Goal: Check status: Check status

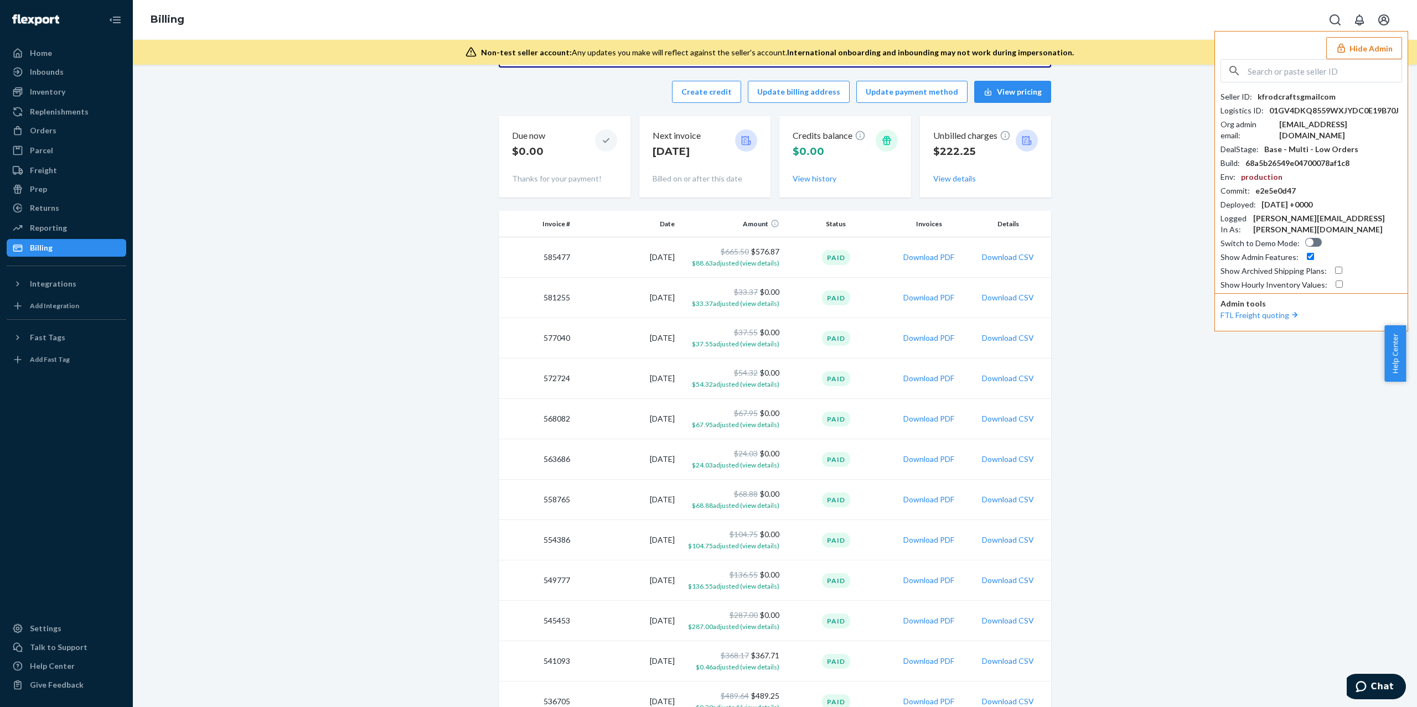
click at [1292, 77] on input "text" at bounding box center [1324, 71] width 154 height 22
paste input "morgansarahssilkscom"
type input "morgansarahssilkscom"
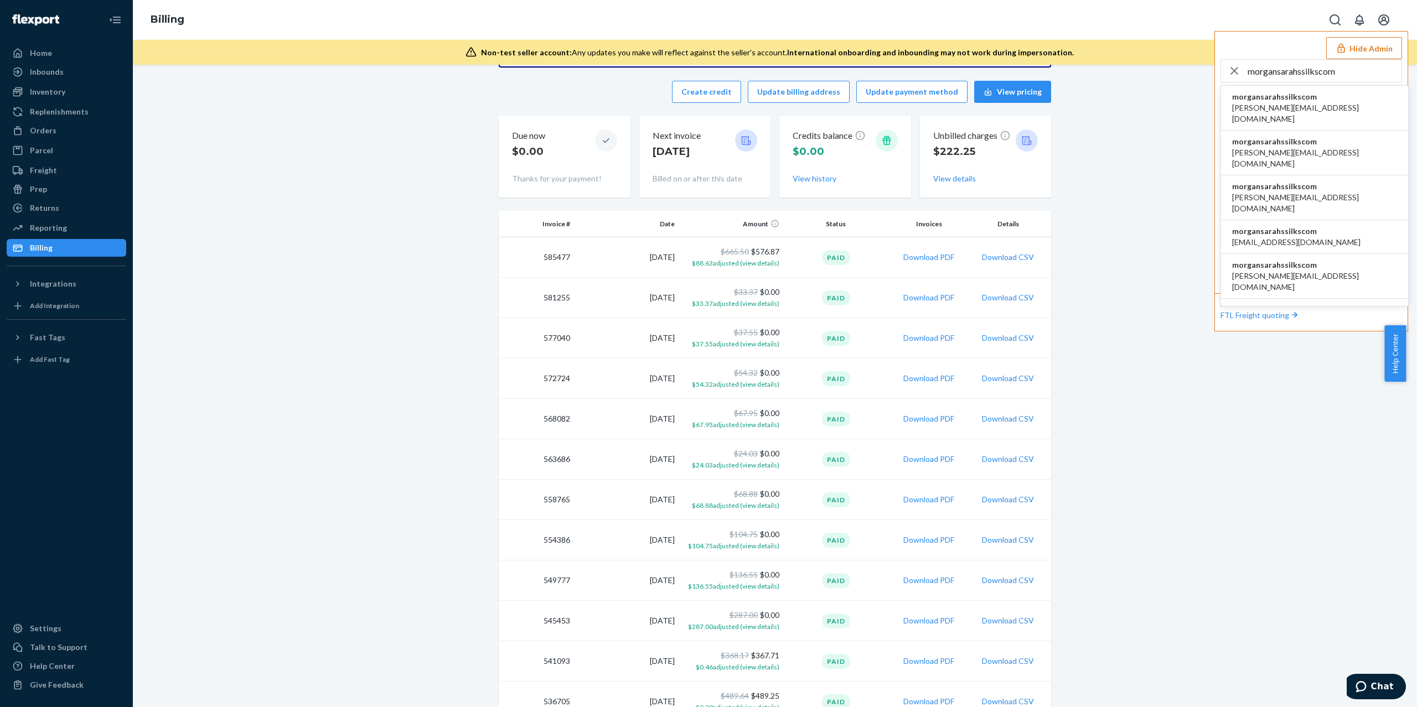
click at [1284, 220] on li "morgansarahssilkscom emilyflexport@sarahssilks.com" at bounding box center [1314, 237] width 187 height 34
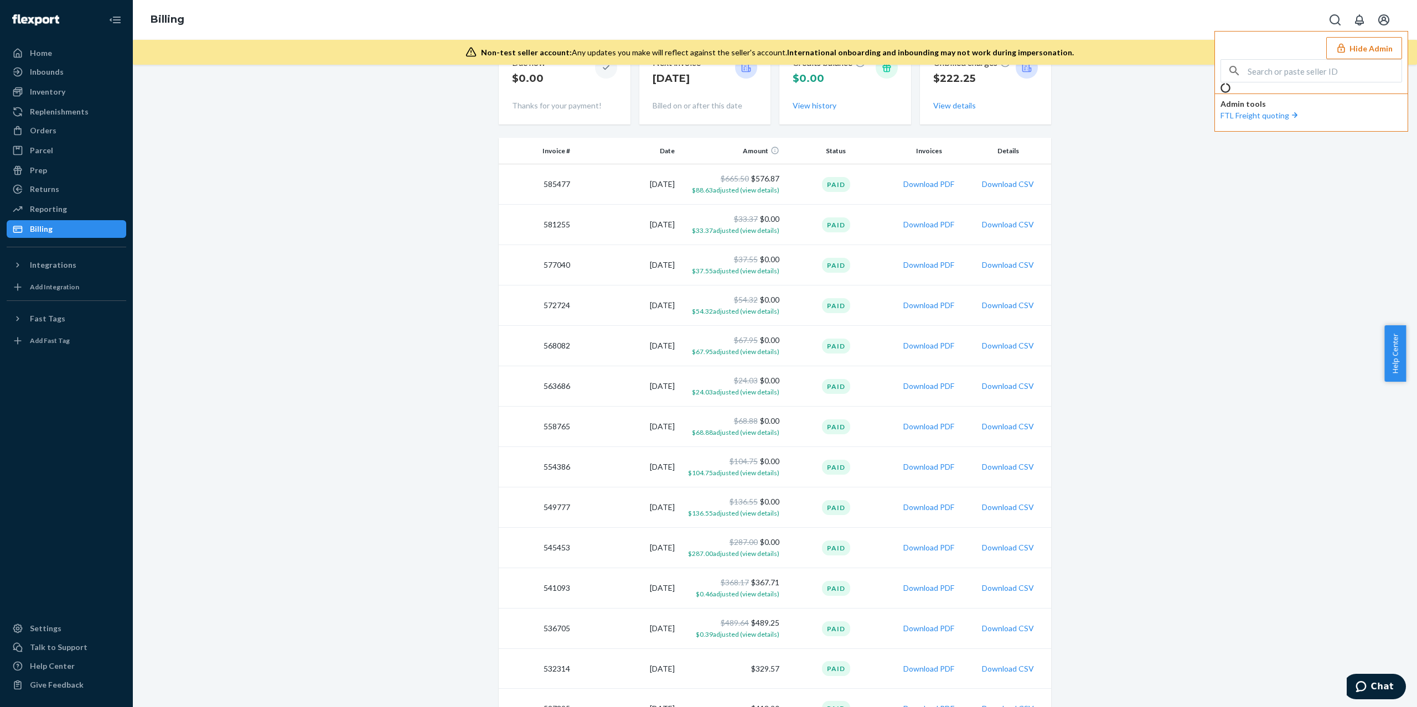
scroll to position [1, 0]
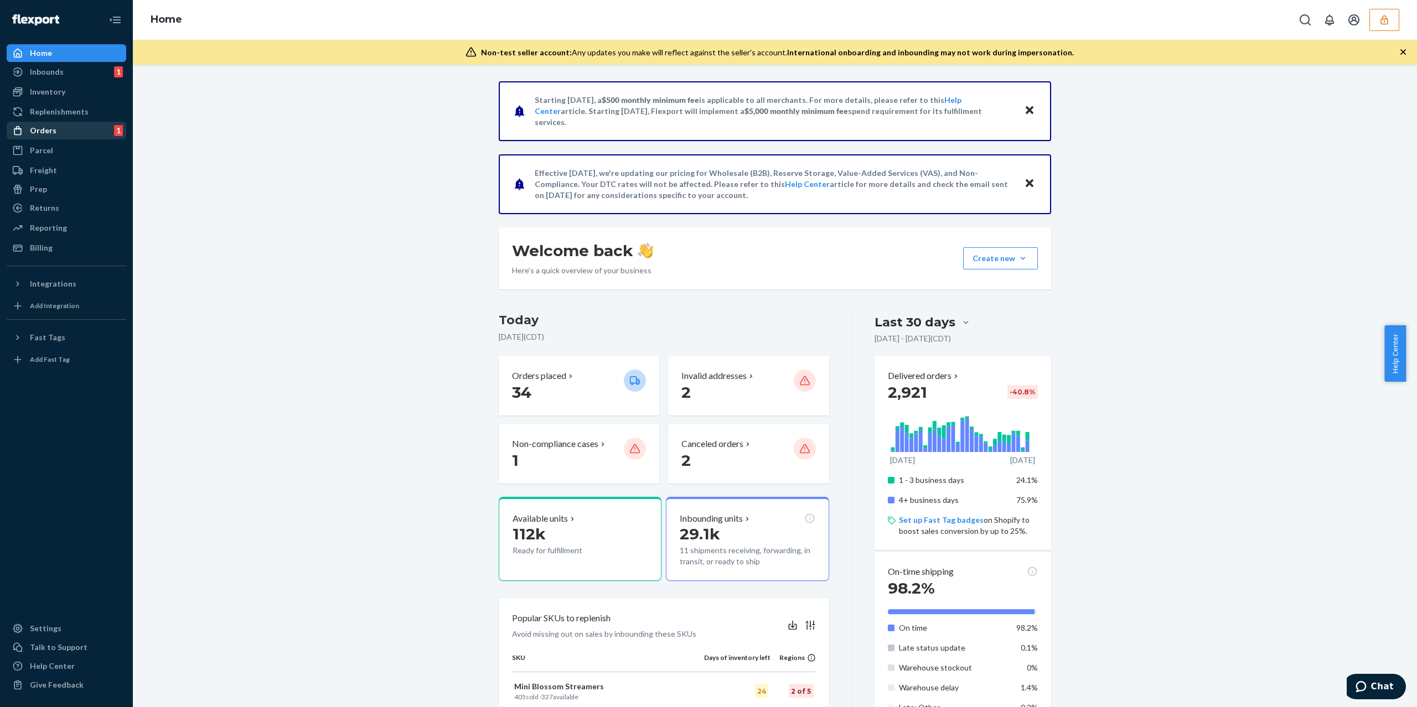
click at [79, 137] on div "Orders 1" at bounding box center [66, 130] width 117 height 15
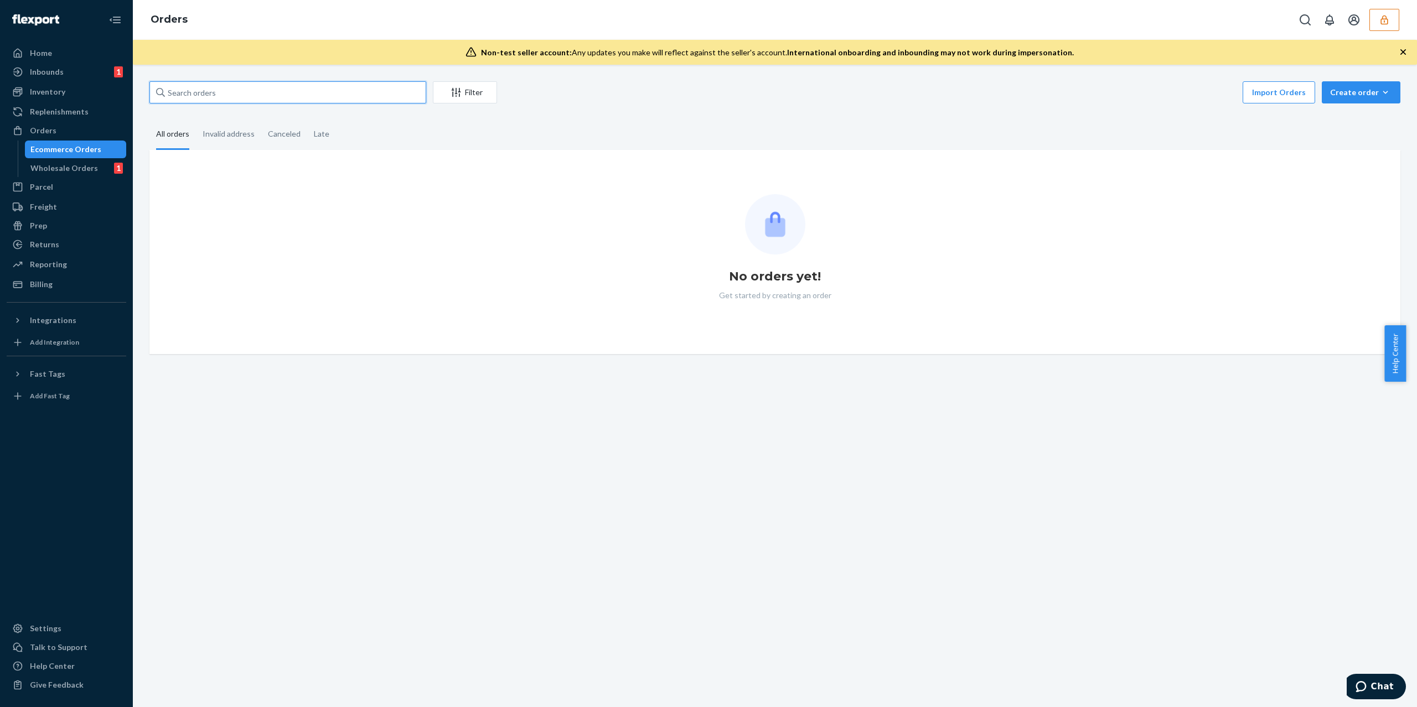
click at [239, 87] on input "text" at bounding box center [287, 92] width 277 height 22
paste input ""Thank you for reaching out to Flexport Support Chat. Alvin here! ""
type input ""Thank you for reaching out to Flexport Support Chat. Alvin here! ""
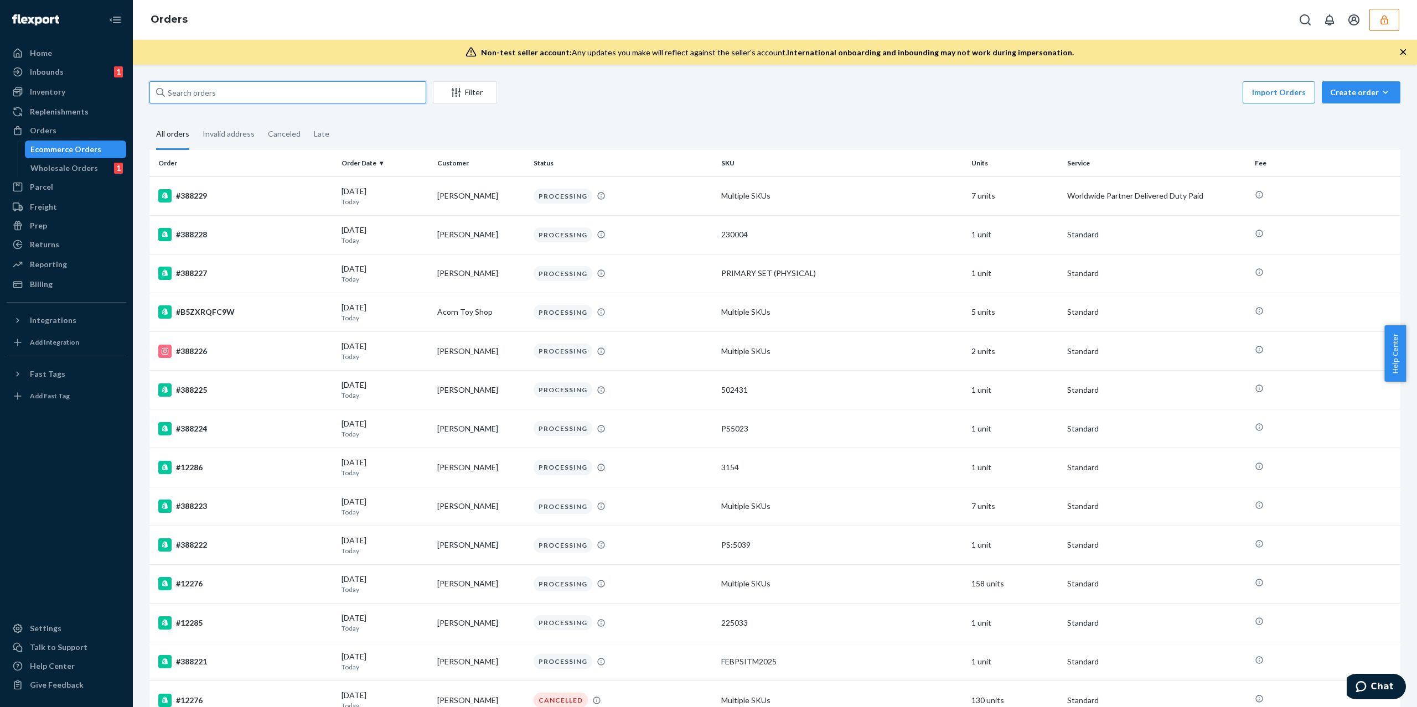
click at [325, 102] on input "text" at bounding box center [287, 92] width 277 height 22
paste input "#376929"
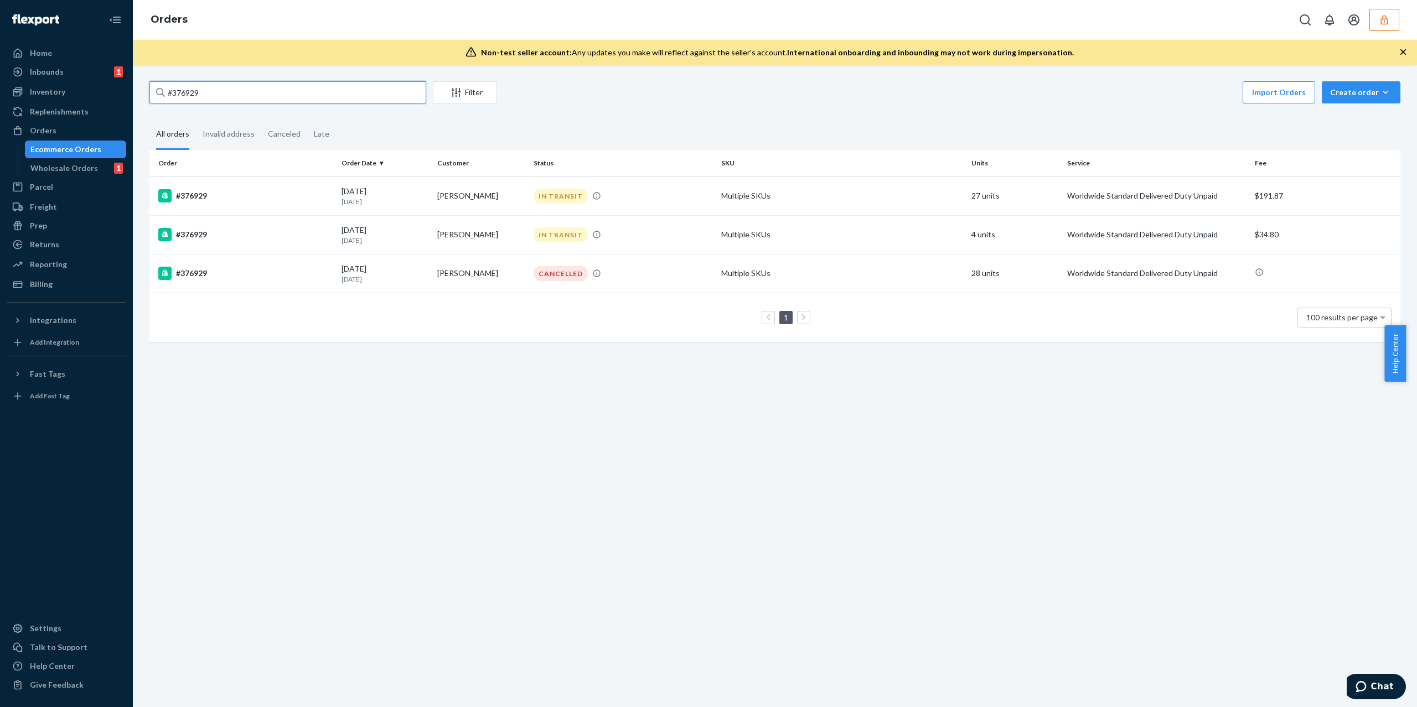
type input "#376929"
click at [304, 401] on div "#376929 Filter Import Orders Create order Ecommerce order Removal order All ord…" at bounding box center [775, 386] width 1284 height 643
click at [574, 401] on div "#376929 Filter Import Orders Create order Ecommerce order Removal order All ord…" at bounding box center [775, 386] width 1284 height 643
click at [49, 144] on div "Ecommerce Orders" at bounding box center [65, 149] width 71 height 11
click at [60, 156] on div "Ecommerce Orders" at bounding box center [76, 149] width 100 height 15
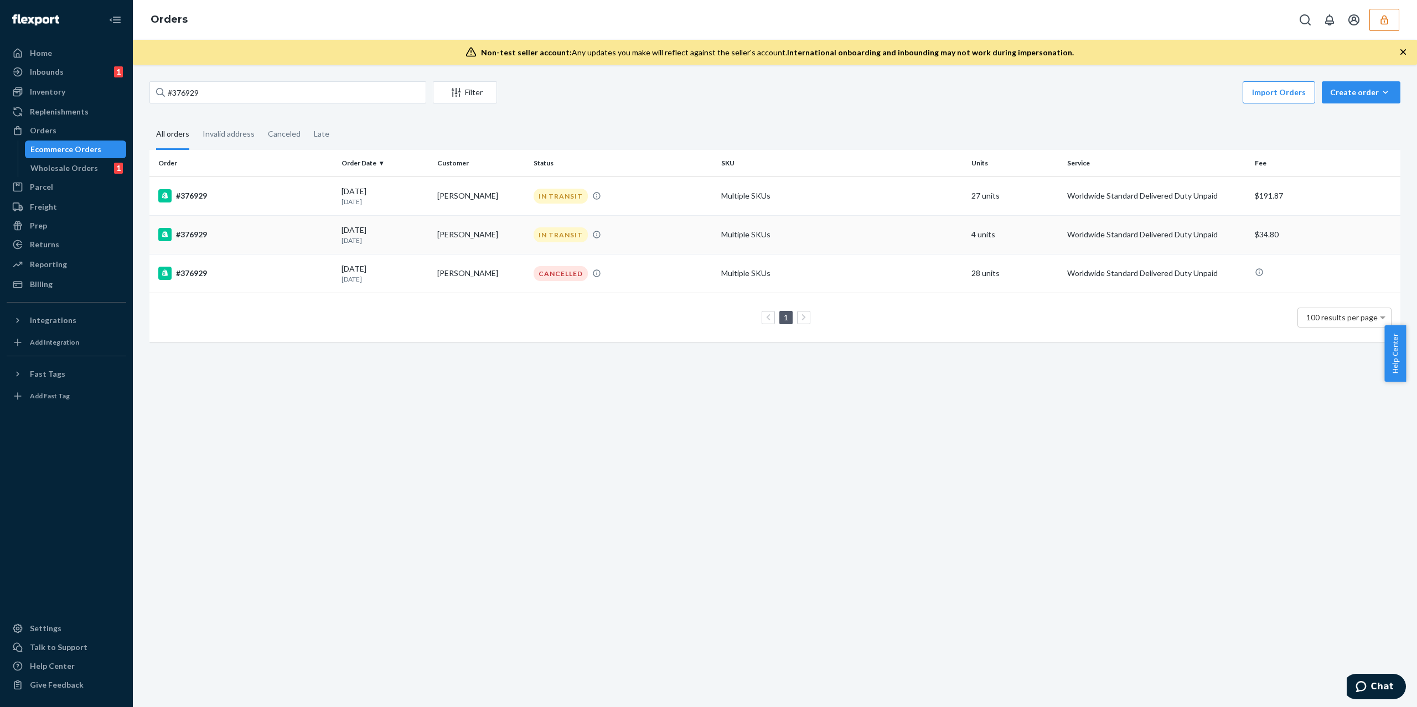
click at [277, 228] on div "#376929" at bounding box center [245, 234] width 174 height 13
click at [458, 272] on td "Ivan Diaz Robledo" at bounding box center [481, 273] width 96 height 39
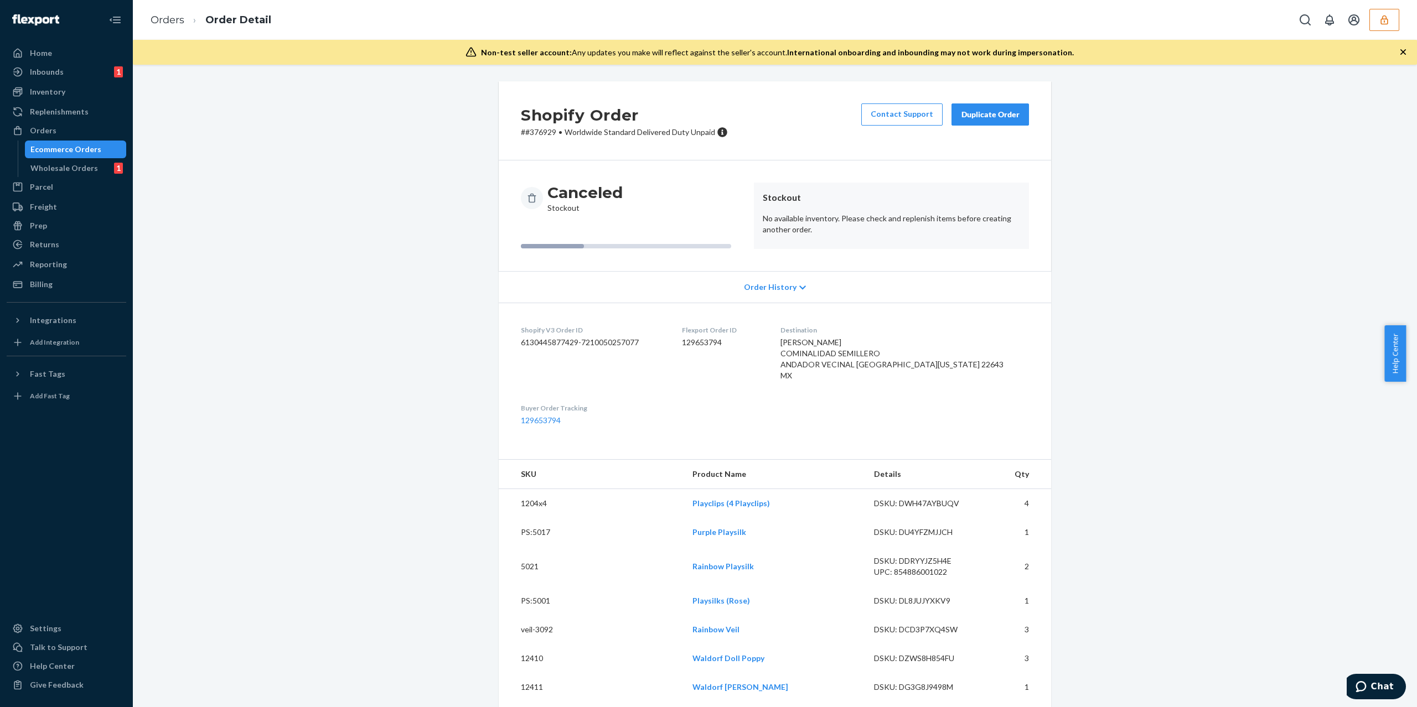
click at [727, 349] on div "Flexport Order ID 129653794" at bounding box center [722, 355] width 80 height 60
copy dd "129653794"
click at [723, 343] on dd "129653794" at bounding box center [722, 342] width 80 height 11
click at [724, 342] on dd "129653794" at bounding box center [722, 342] width 80 height 11
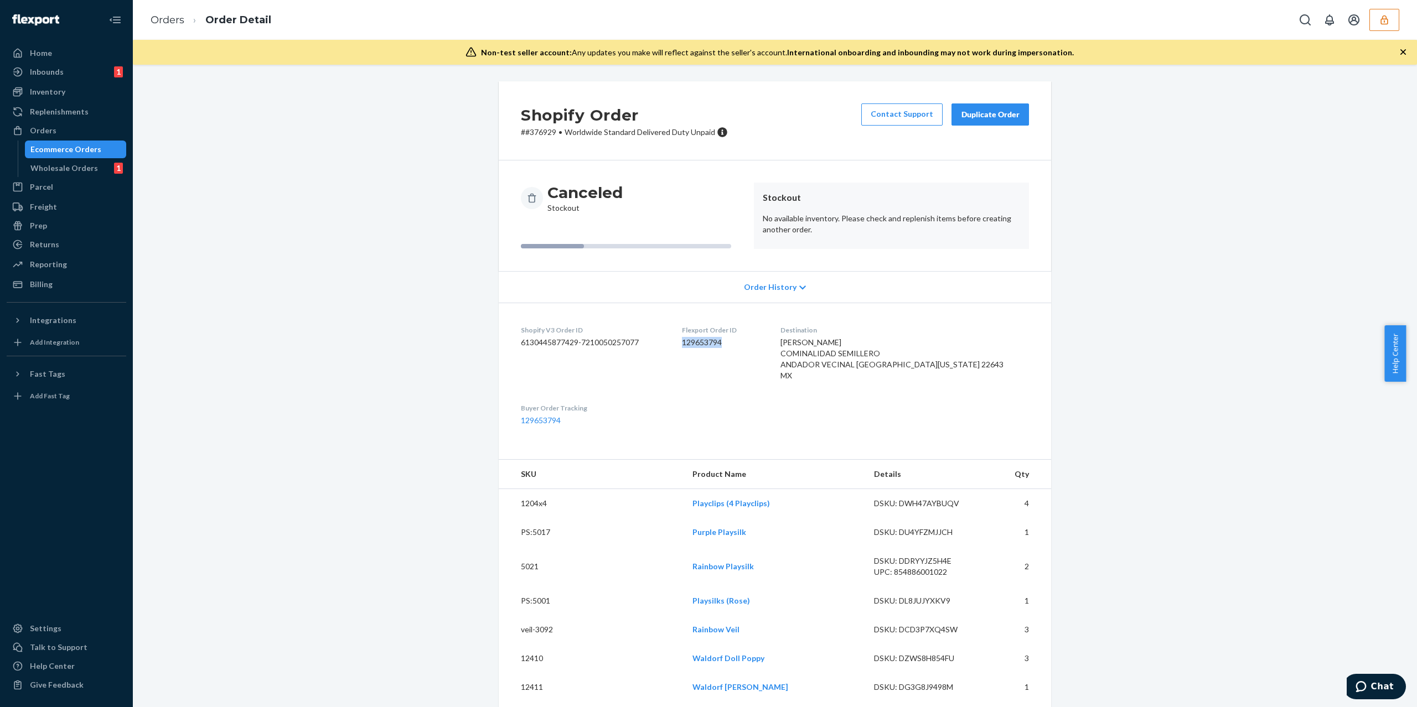
click at [1381, 25] on button "button" at bounding box center [1384, 20] width 30 height 22
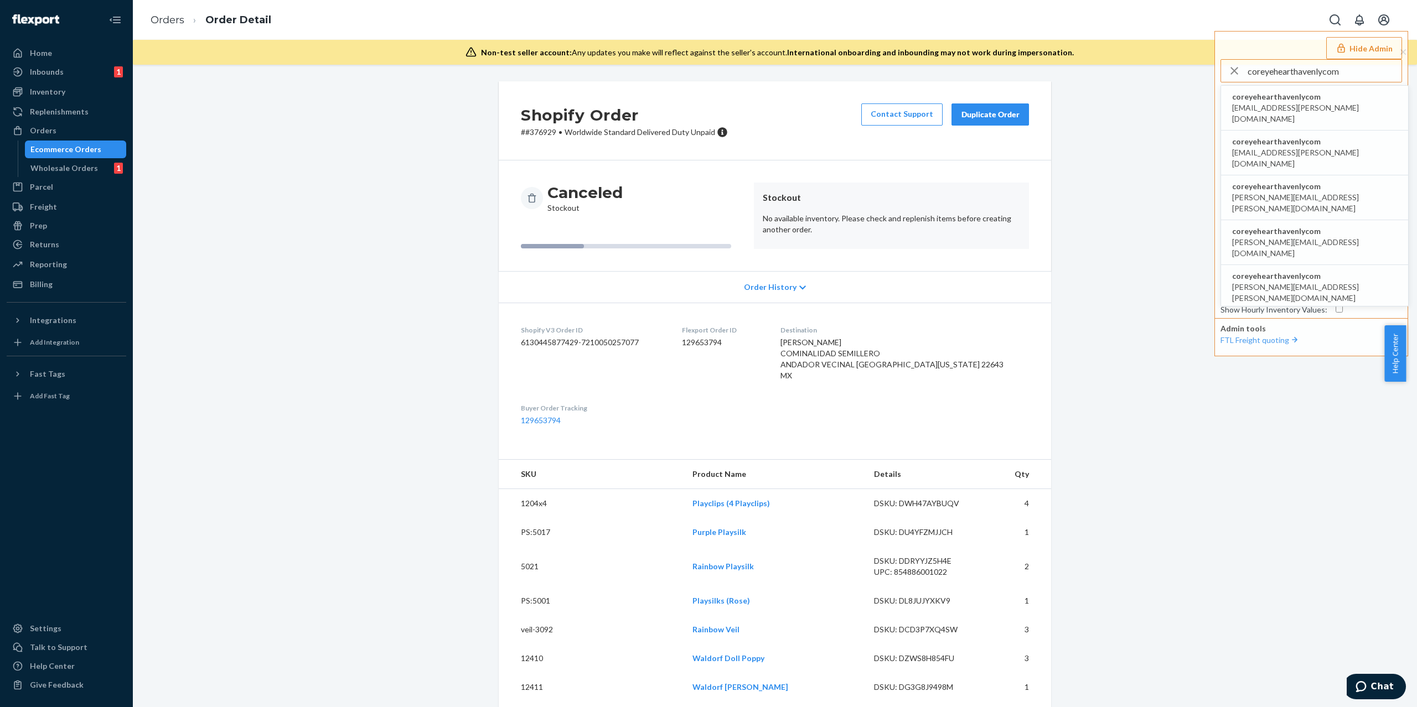
type input "coreyehearthavenlycom"
click at [1249, 226] on span "coreyehearthavenlycom" at bounding box center [1314, 231] width 165 height 11
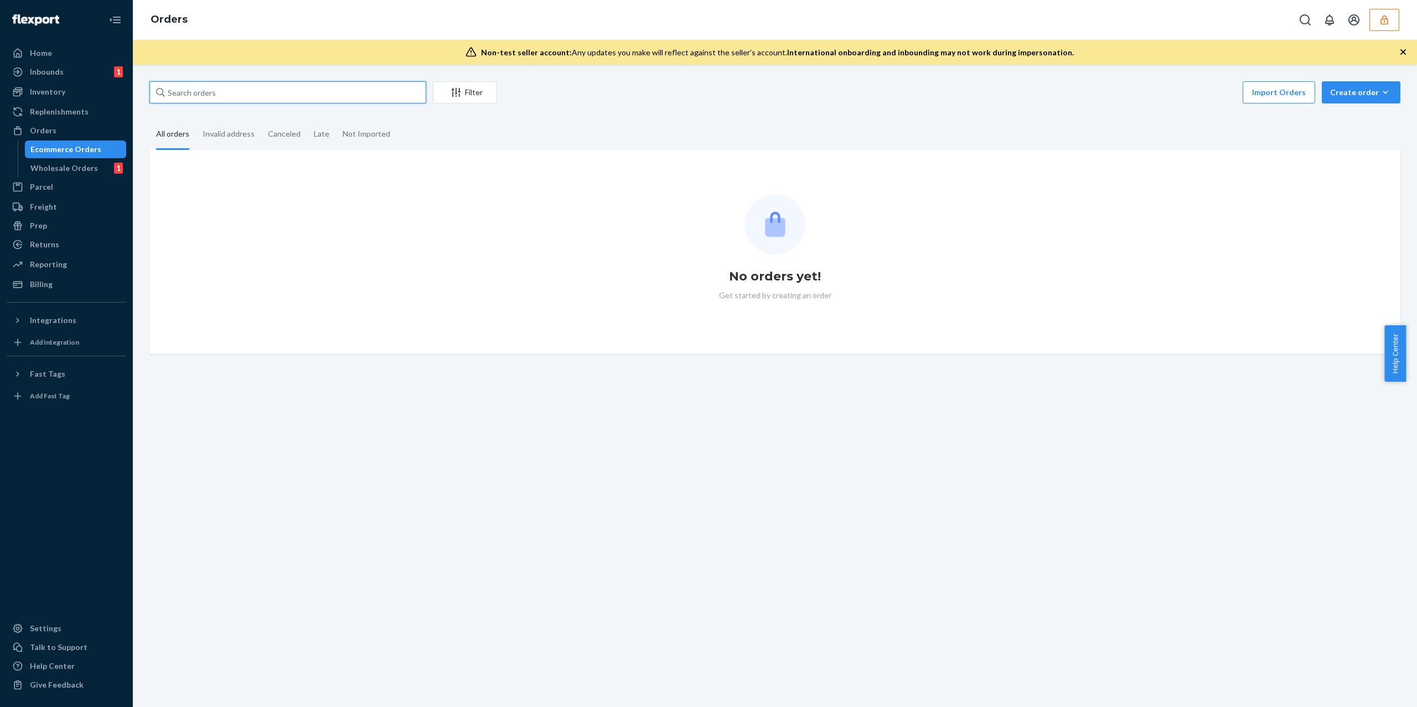
click at [310, 100] on input "text" at bounding box center [287, 92] width 277 height 22
paste input "#376929"
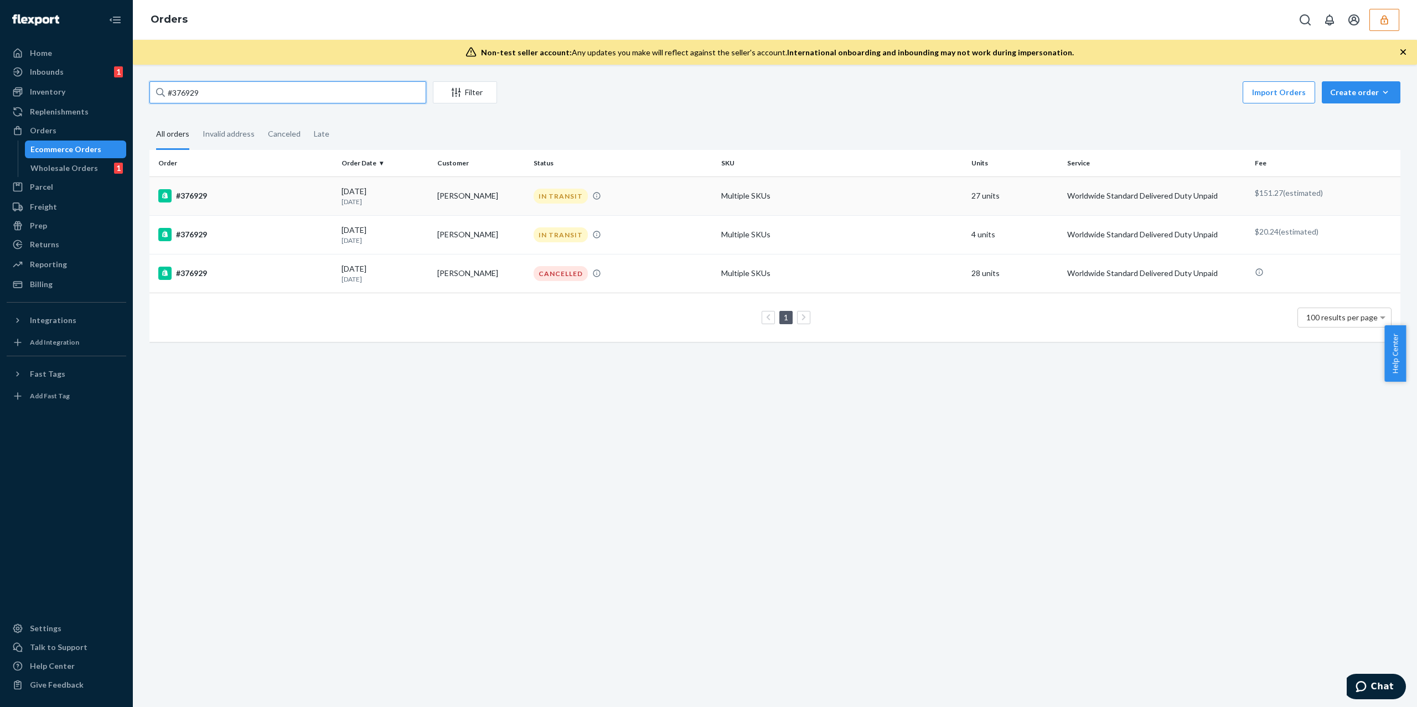
type input "#376929"
click at [266, 188] on td "#376929" at bounding box center [243, 196] width 188 height 39
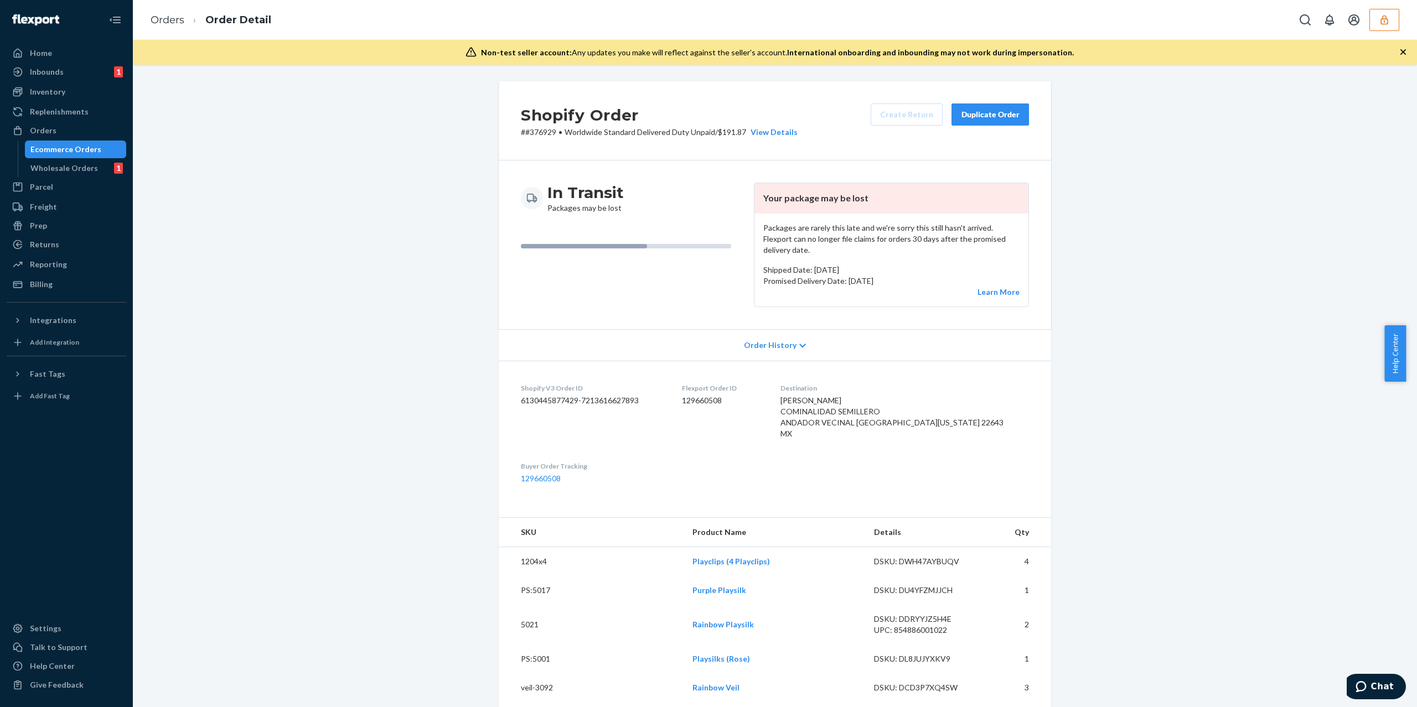
click at [732, 395] on dd "129660508" at bounding box center [722, 400] width 80 height 11
copy dd "129660508"
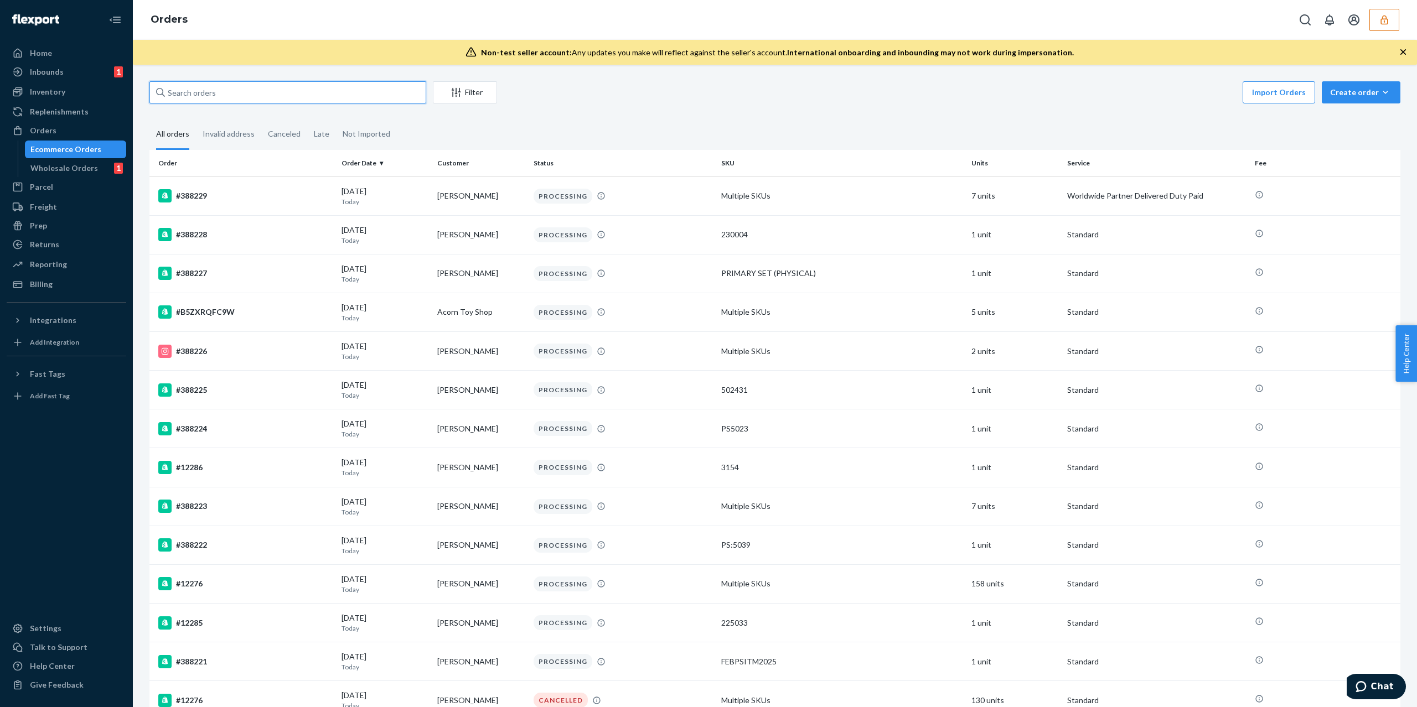
click at [286, 90] on input "text" at bounding box center [287, 92] width 277 height 22
paste input "#376929"
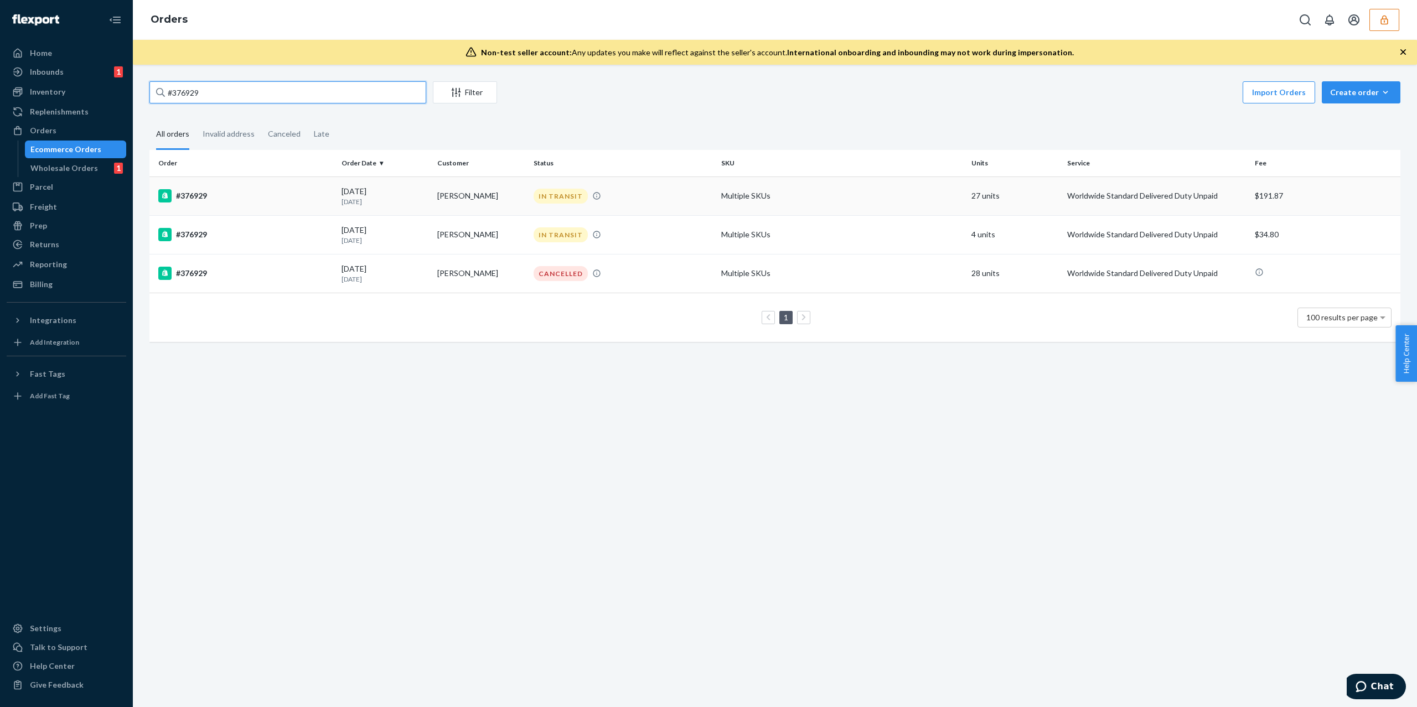
type input "#376929"
click at [313, 189] on div "#376929" at bounding box center [245, 195] width 174 height 13
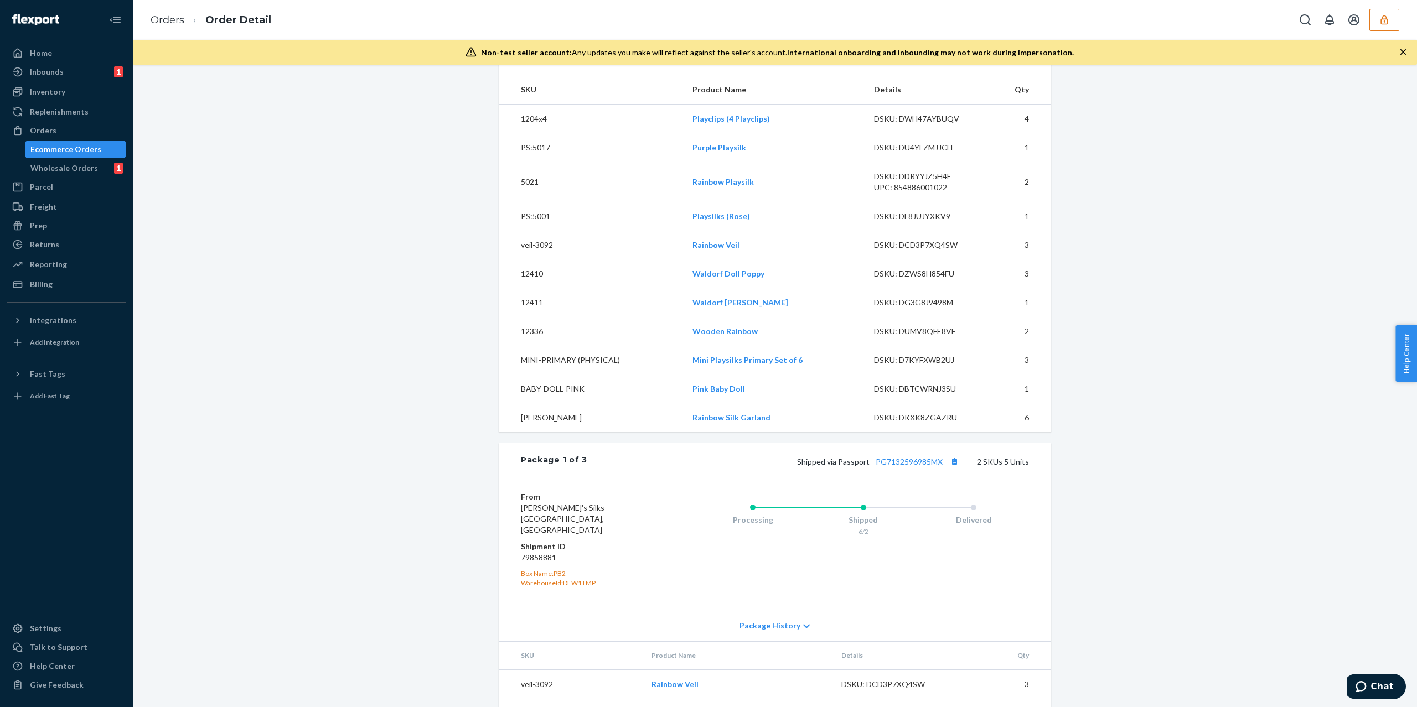
scroll to position [74, 0]
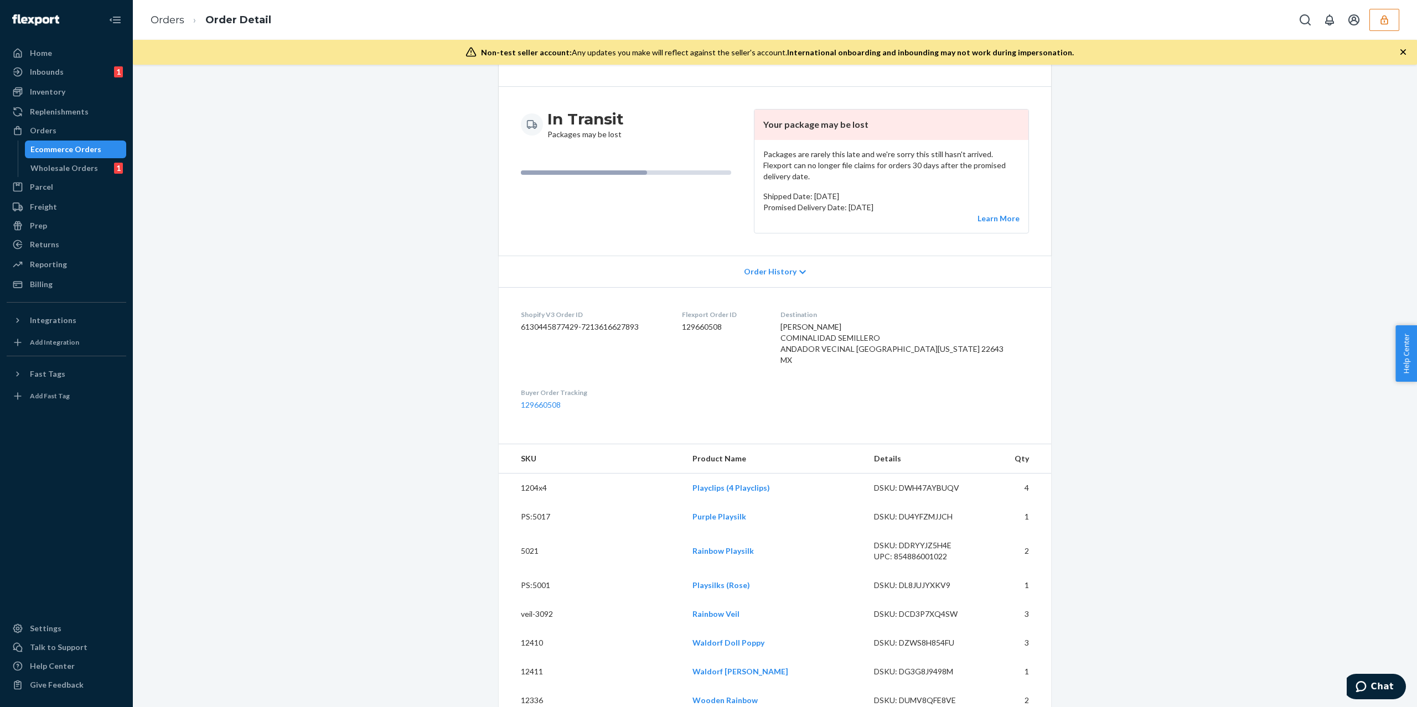
click at [729, 322] on dd "129660508" at bounding box center [722, 327] width 80 height 11
copy dd "129660508"
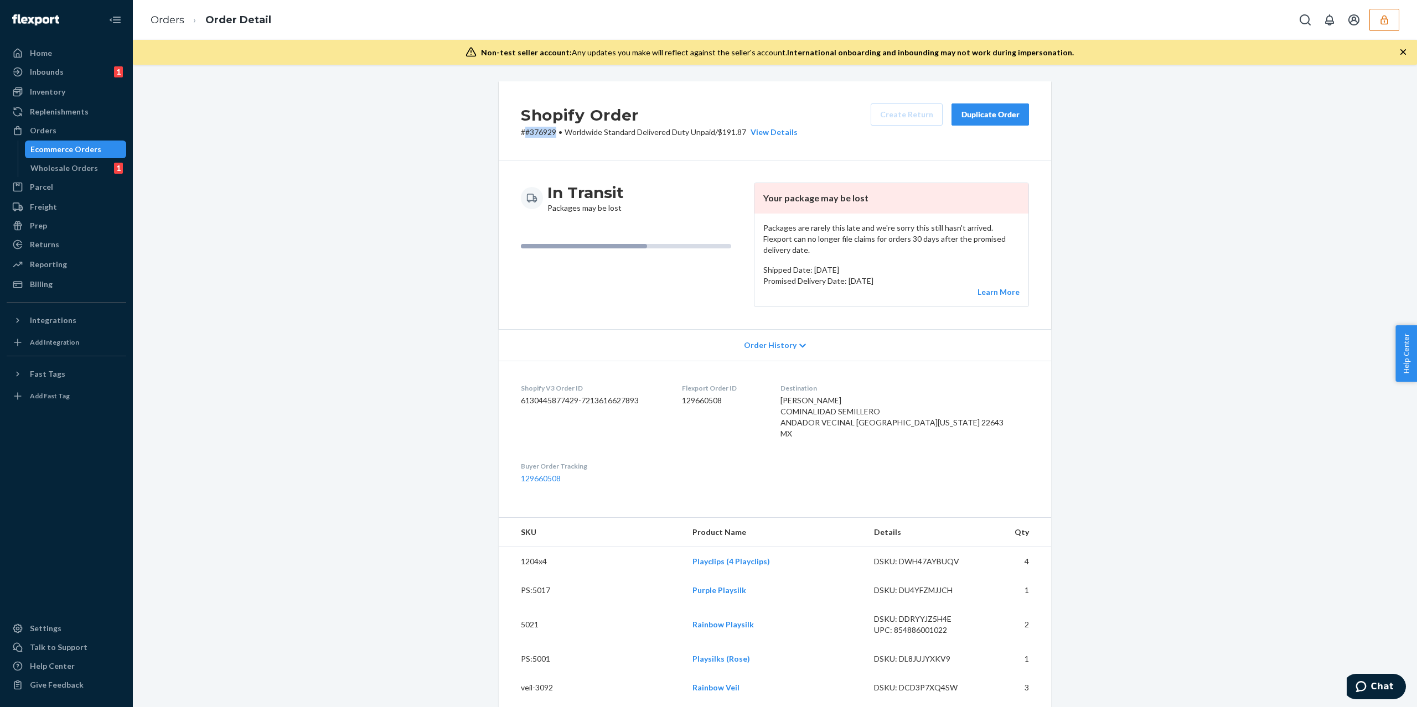
drag, startPoint x: 549, startPoint y: 135, endPoint x: 521, endPoint y: 137, distance: 27.8
click at [521, 137] on p "# #376929 • Worldwide Standard Delivered Duty Unpaid / $191.87 View Details" at bounding box center [659, 132] width 277 height 11
copy p "#376929"
click at [80, 629] on div "Settings" at bounding box center [66, 628] width 117 height 15
click at [722, 395] on dd "129660508" at bounding box center [722, 400] width 80 height 11
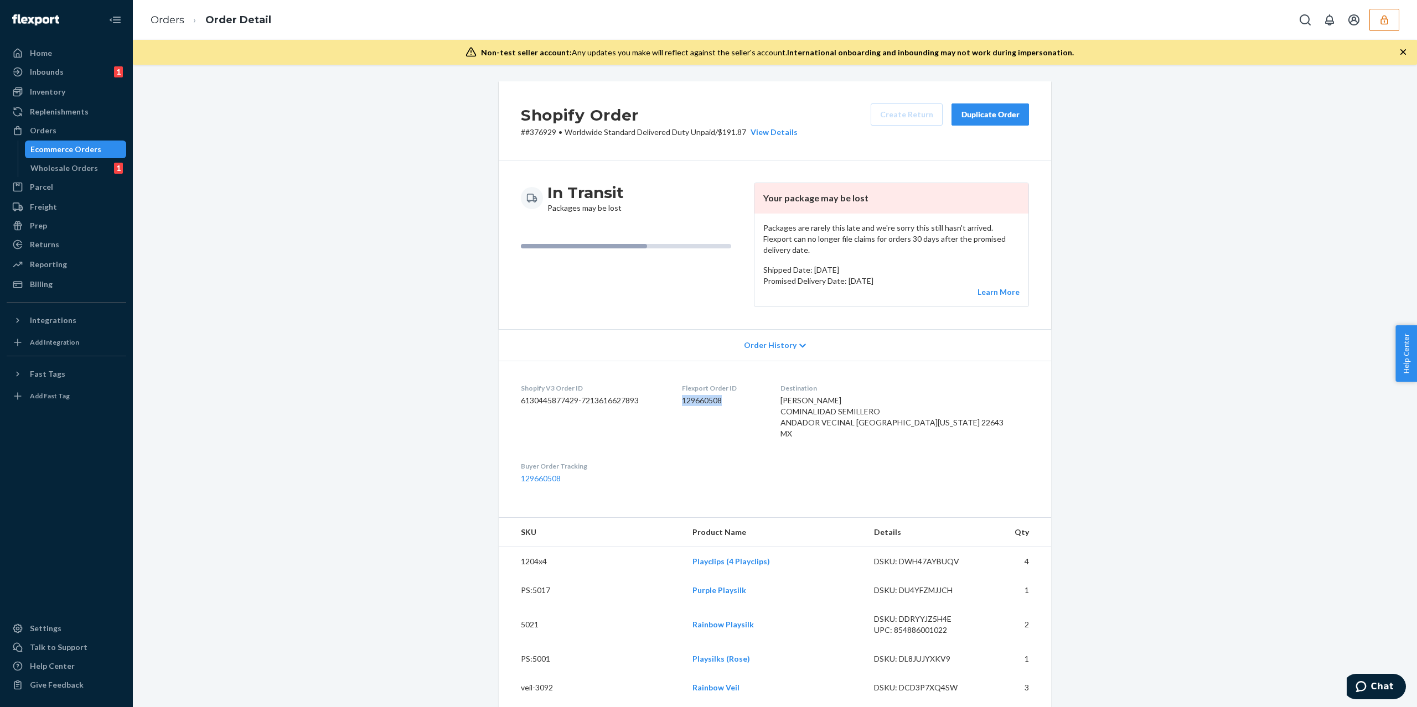
click at [722, 395] on dd "129660508" at bounding box center [722, 400] width 80 height 11
copy dd "129660508"
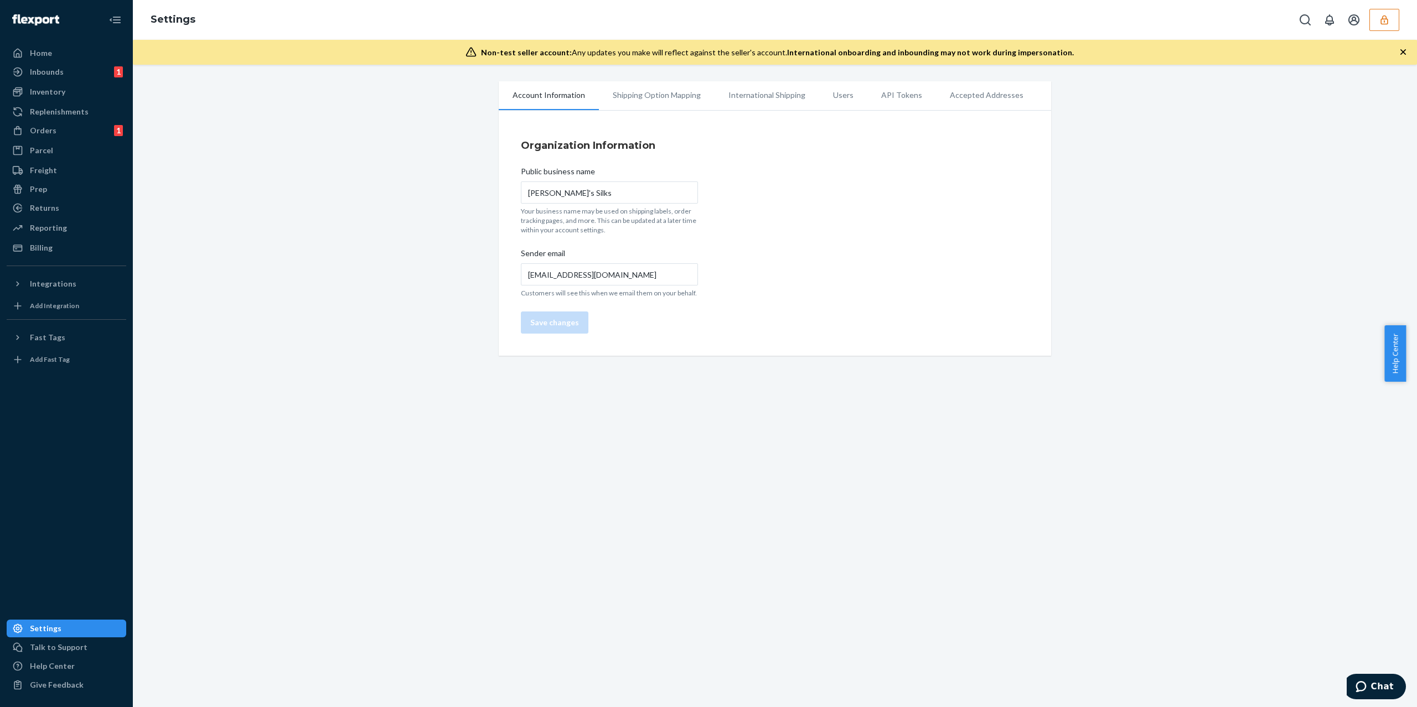
click at [788, 100] on li "International Shipping" at bounding box center [766, 95] width 105 height 28
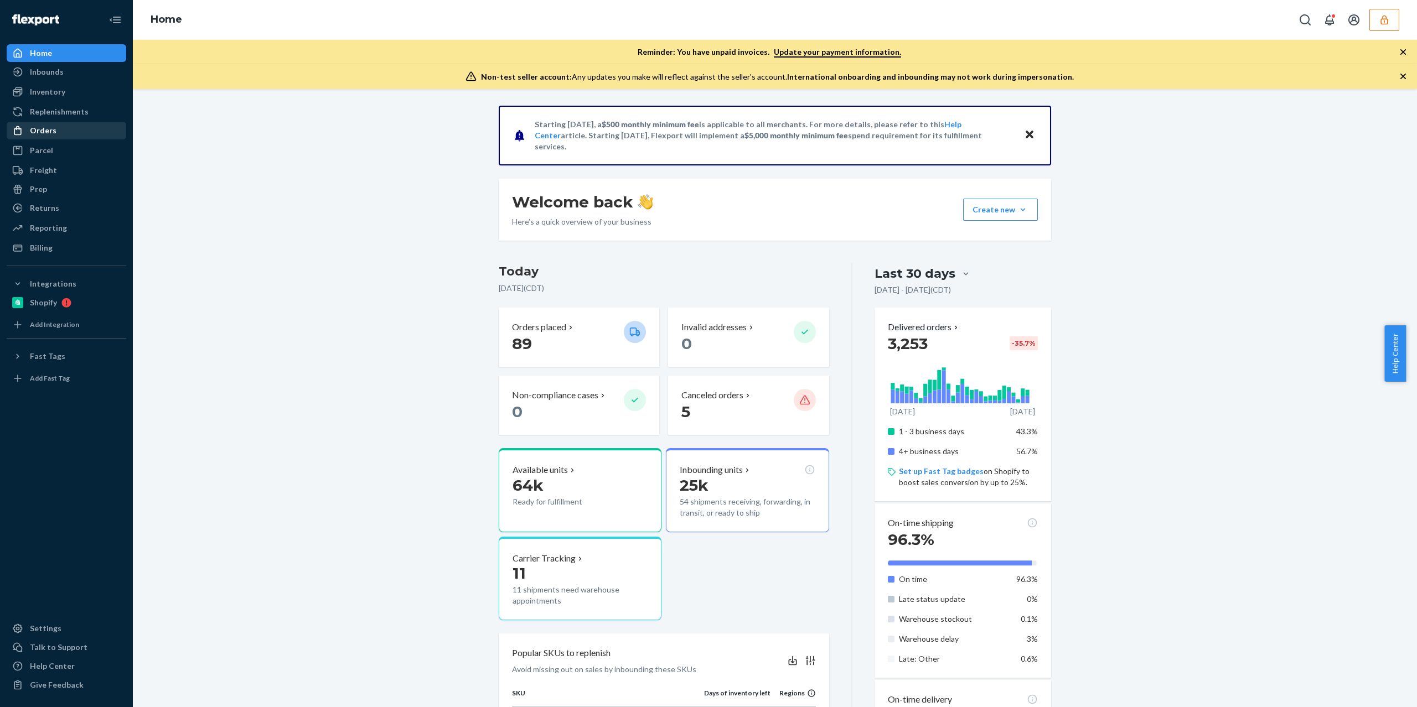
click at [90, 133] on div "Orders" at bounding box center [66, 130] width 117 height 15
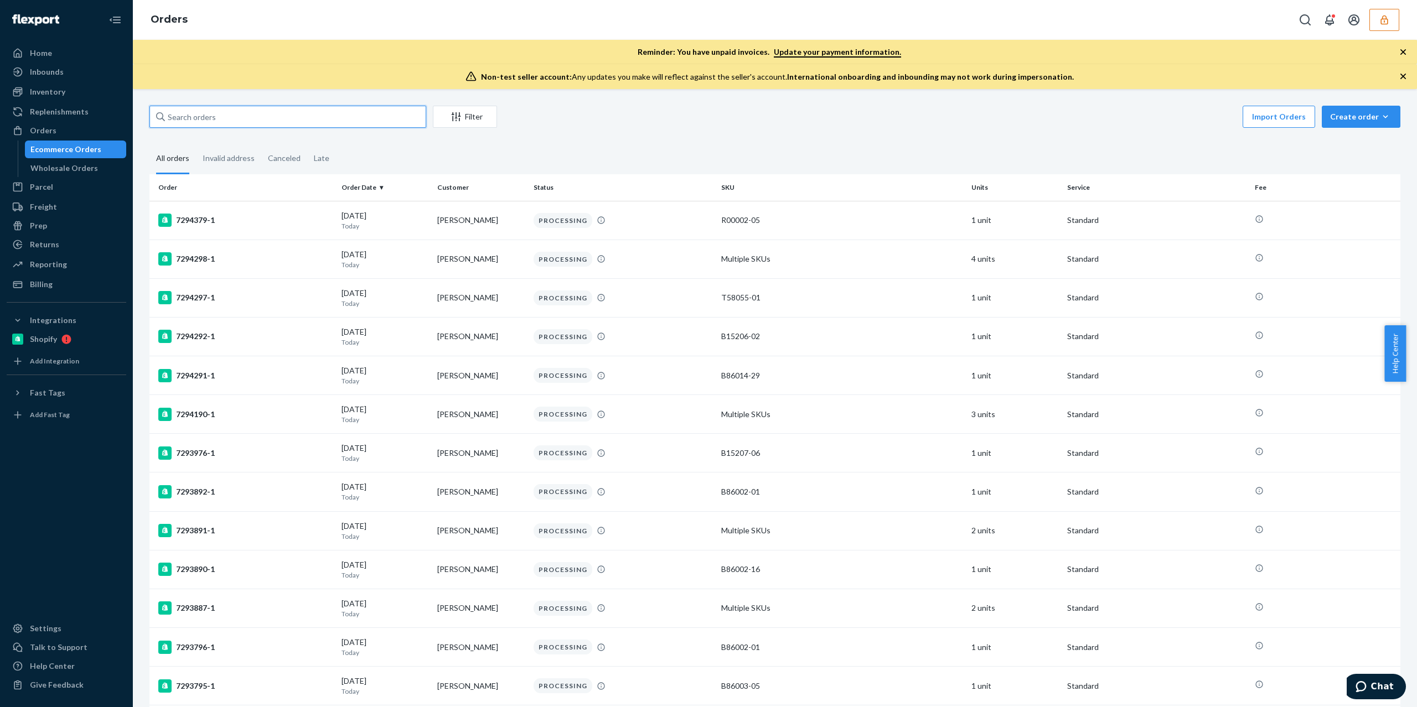
click at [257, 116] on input "text" at bounding box center [287, 117] width 277 height 22
paste input "132761973"
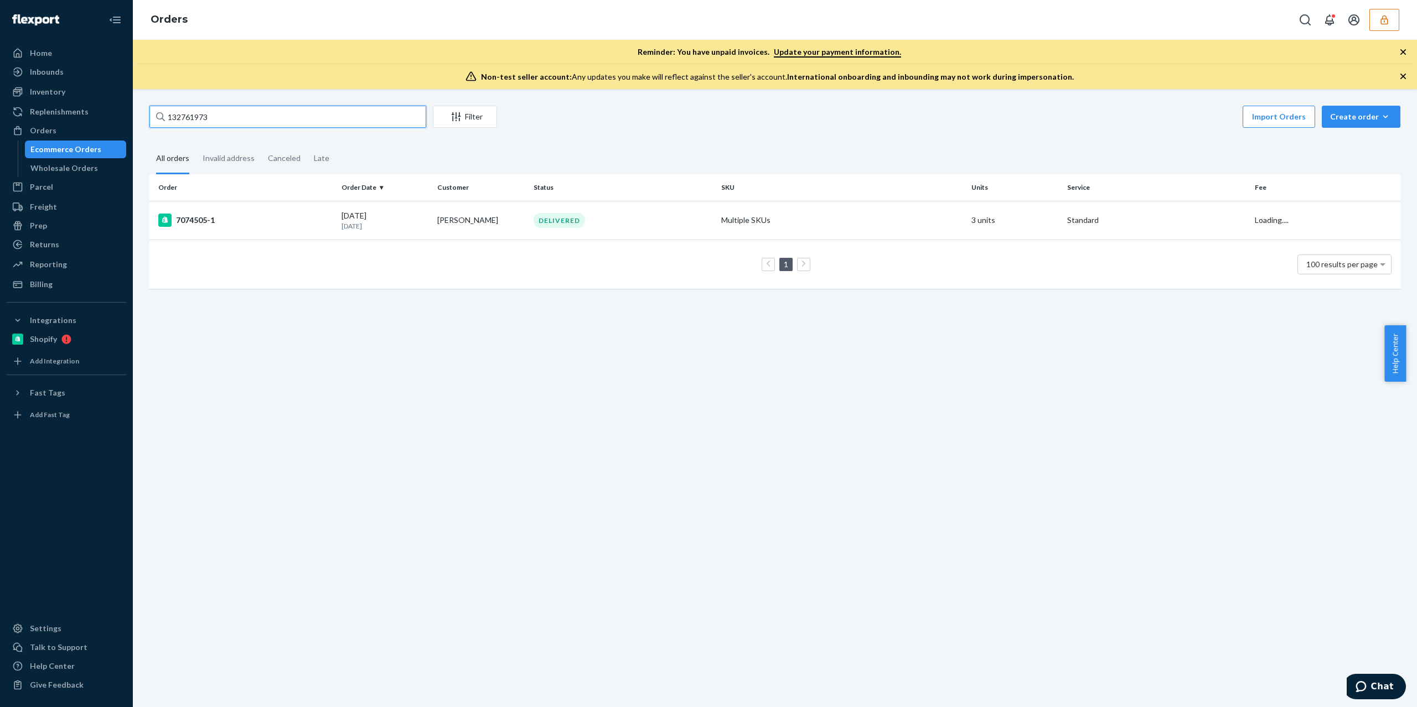
type input "132761973"
click at [241, 200] on th "Order" at bounding box center [243, 187] width 188 height 27
click at [240, 206] on td "7074505-1" at bounding box center [243, 220] width 188 height 39
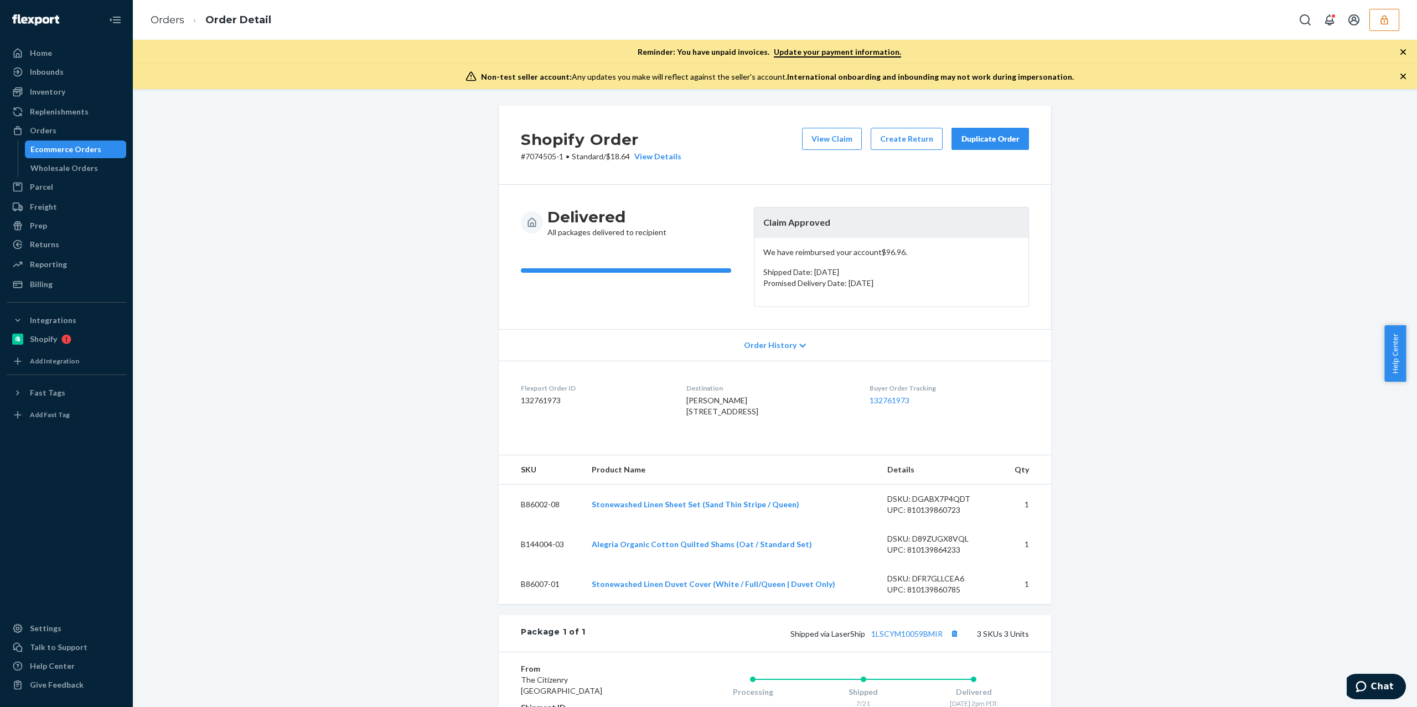
click at [54, 147] on div "Ecommerce Orders" at bounding box center [65, 149] width 71 height 11
click at [536, 403] on dd "132761973" at bounding box center [595, 400] width 148 height 11
copy dd "132761973"
click at [778, 344] on span "Order History" at bounding box center [770, 345] width 53 height 11
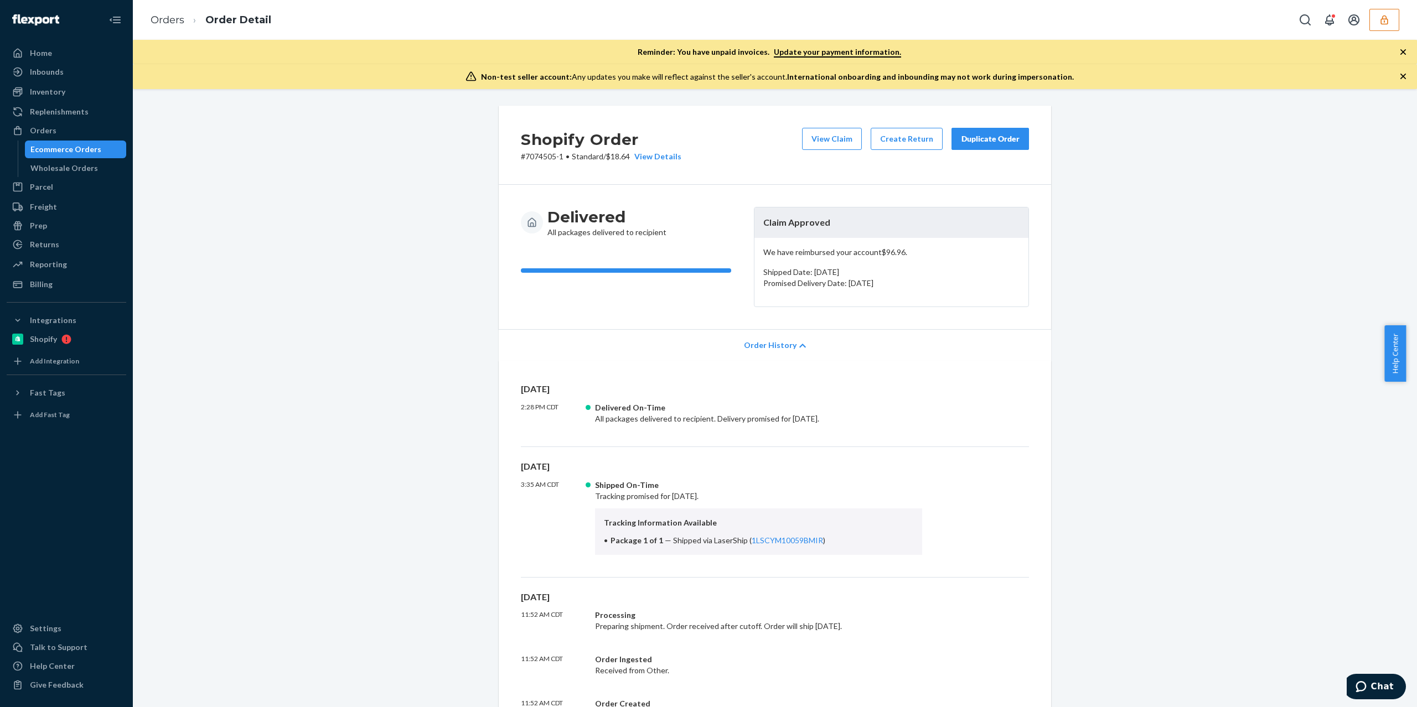
click at [777, 345] on span "Order History" at bounding box center [770, 345] width 53 height 11
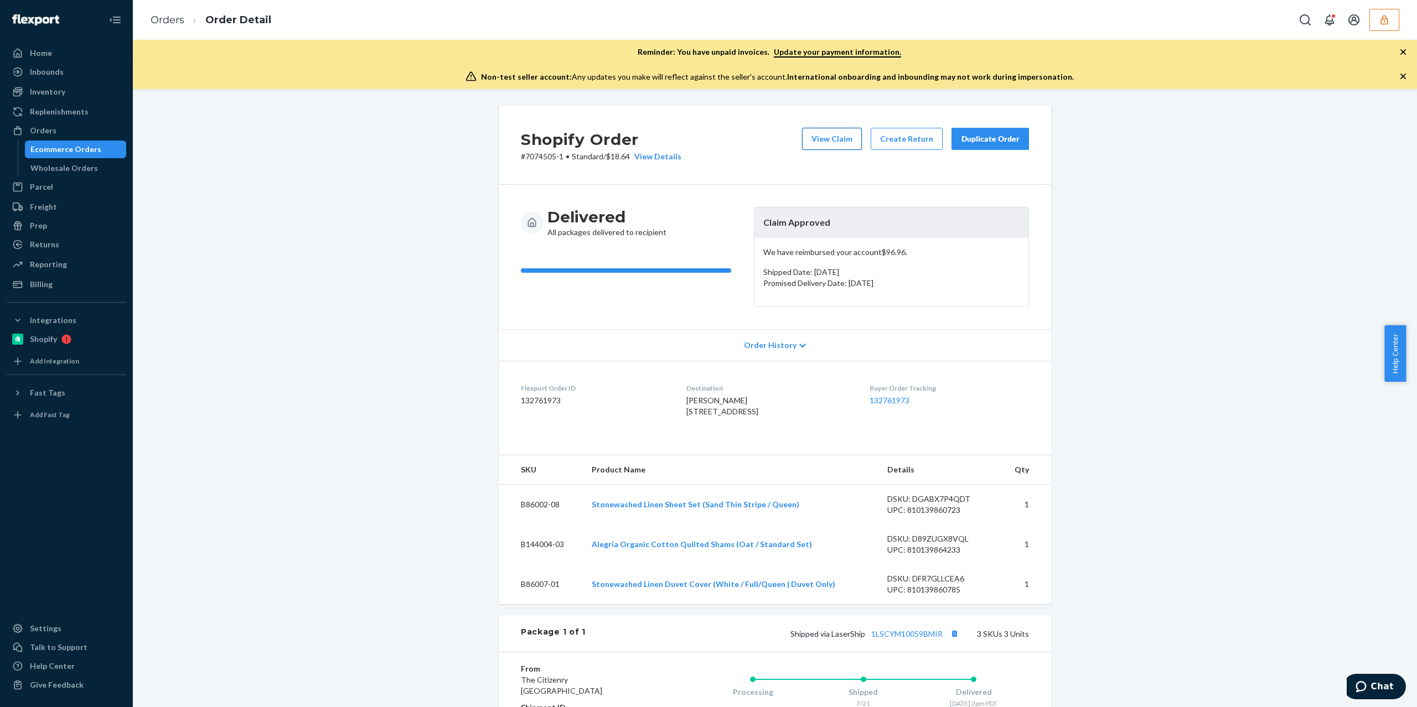
click at [831, 145] on button "View Claim" at bounding box center [832, 139] width 60 height 22
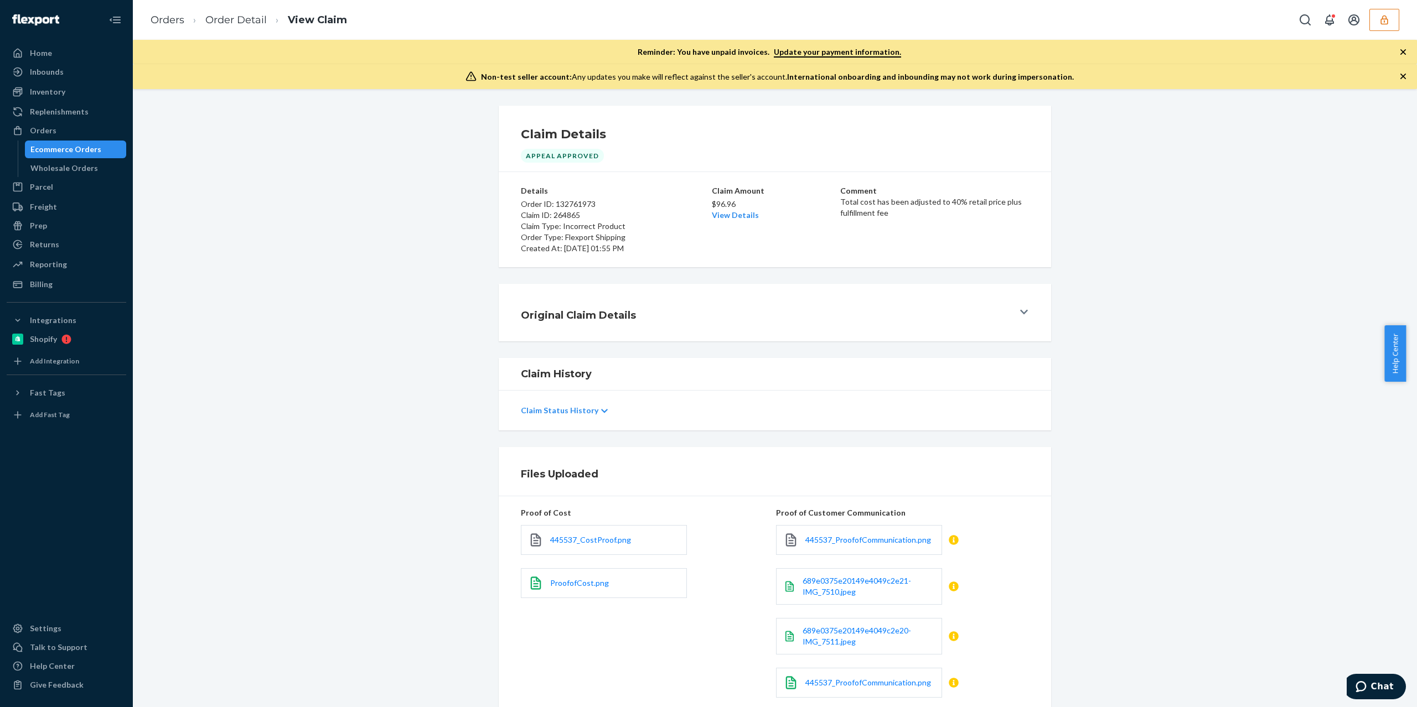
scroll to position [87, 0]
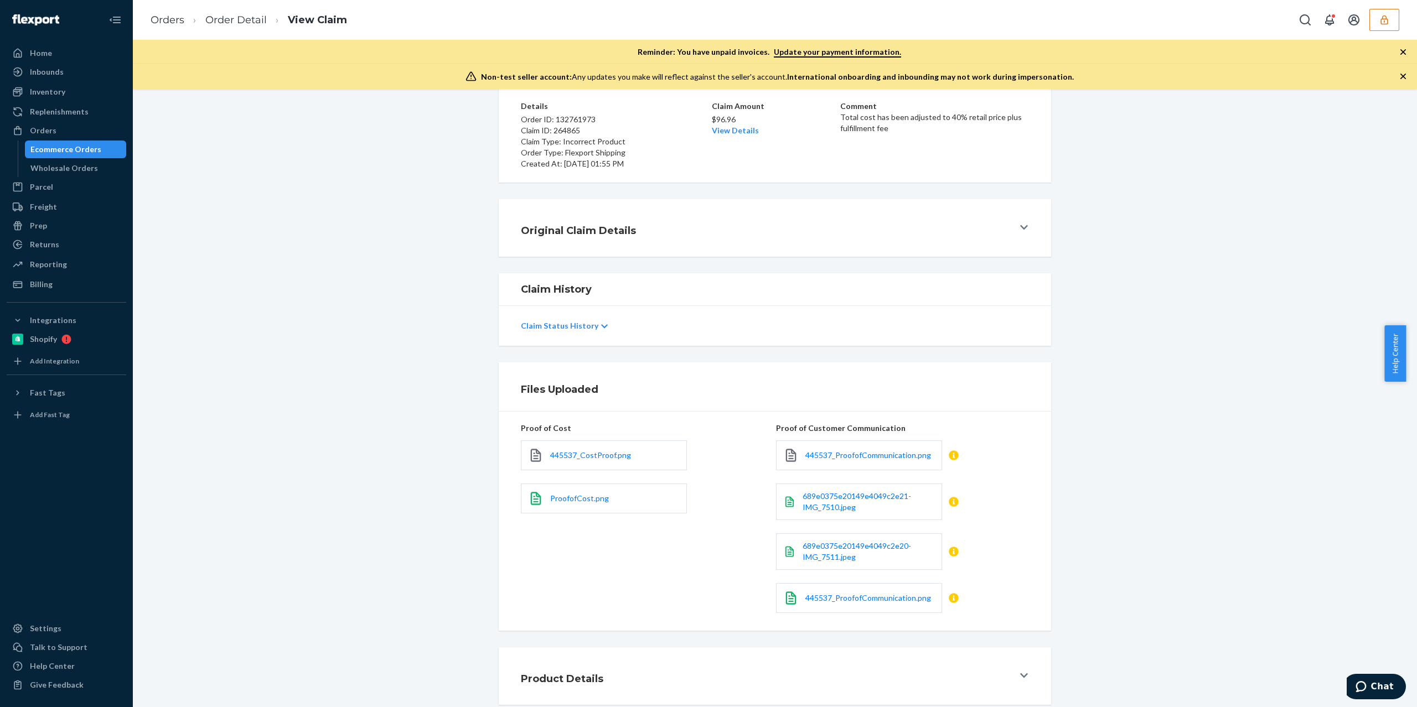
click at [907, 472] on div "445537_ProofofCommunication.png" at bounding box center [902, 455] width 253 height 43
click at [899, 454] on span "445537_ProofofCommunication.png" at bounding box center [868, 455] width 126 height 9
click at [601, 323] on icon at bounding box center [604, 327] width 7 height 8
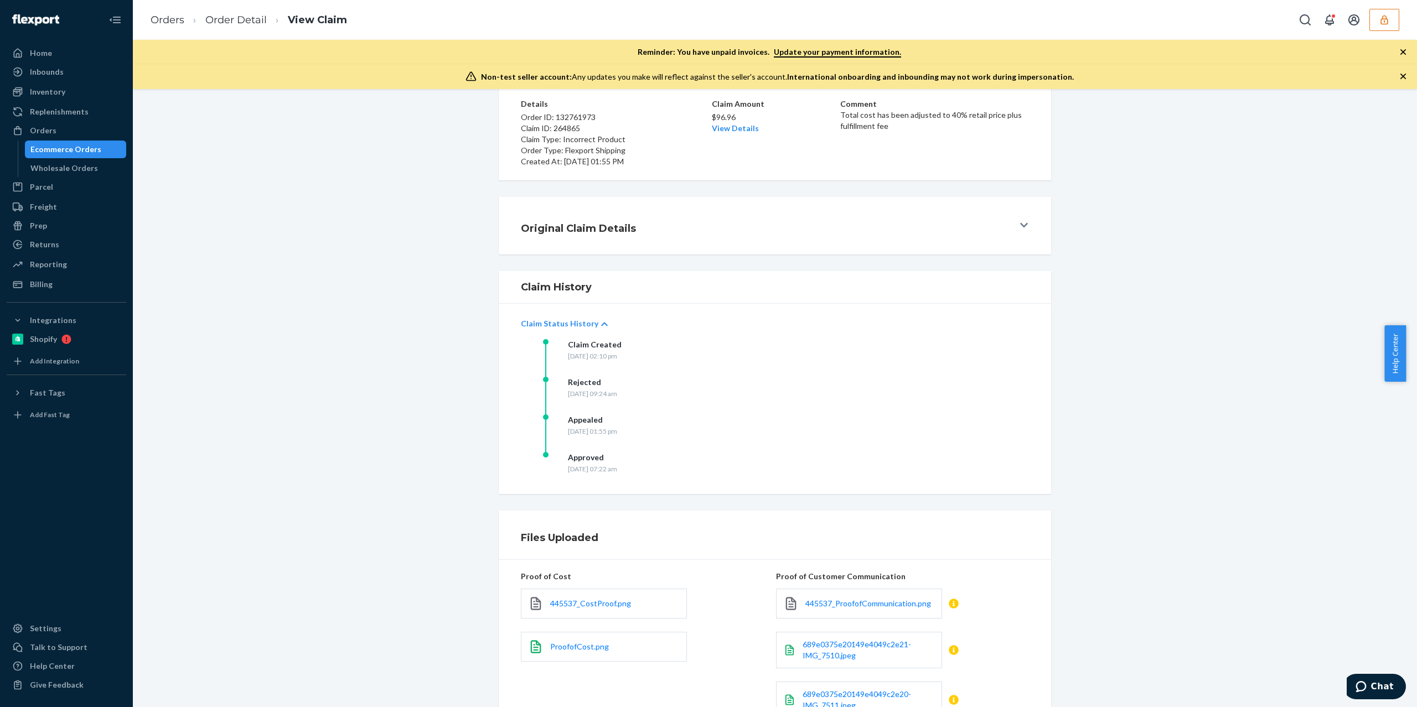
scroll to position [237, 0]
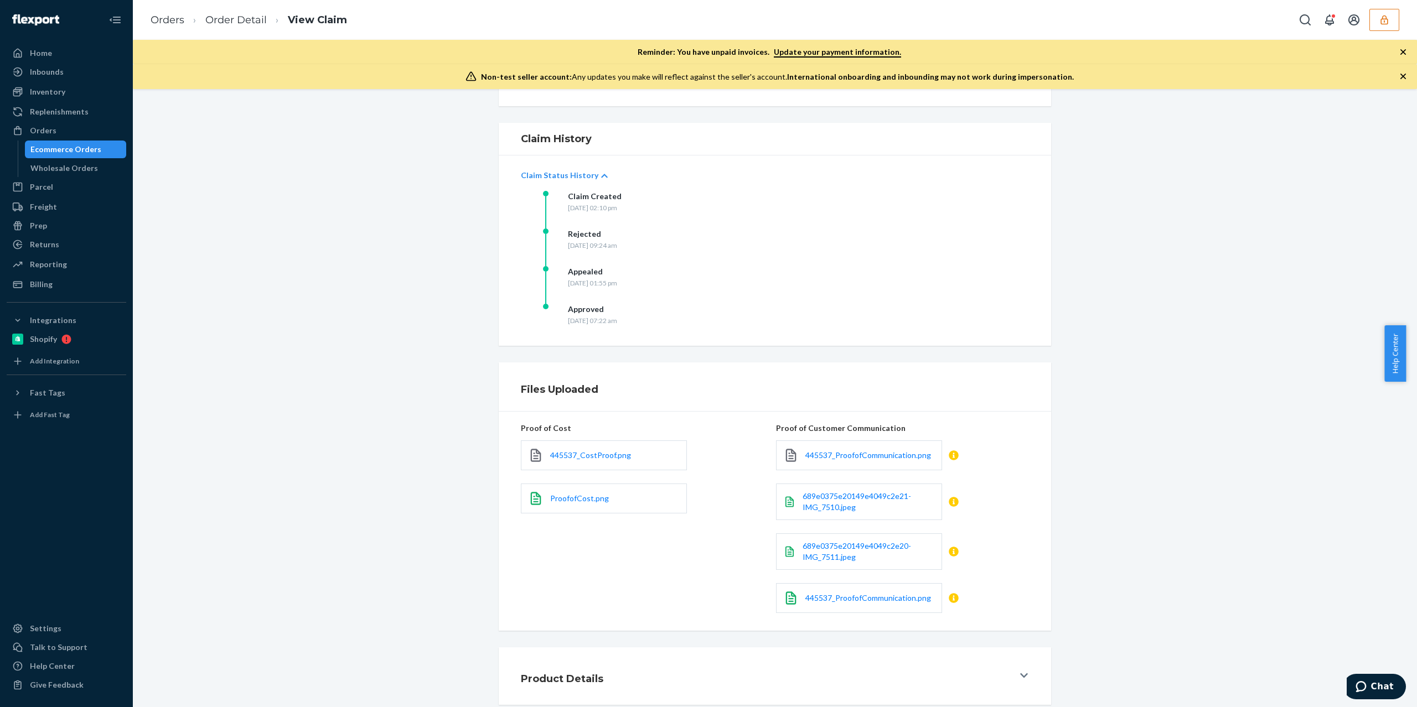
click at [884, 707] on div "Product Details" at bounding box center [775, 678] width 1284 height 60
click at [873, 674] on div "Product Details" at bounding box center [767, 676] width 493 height 31
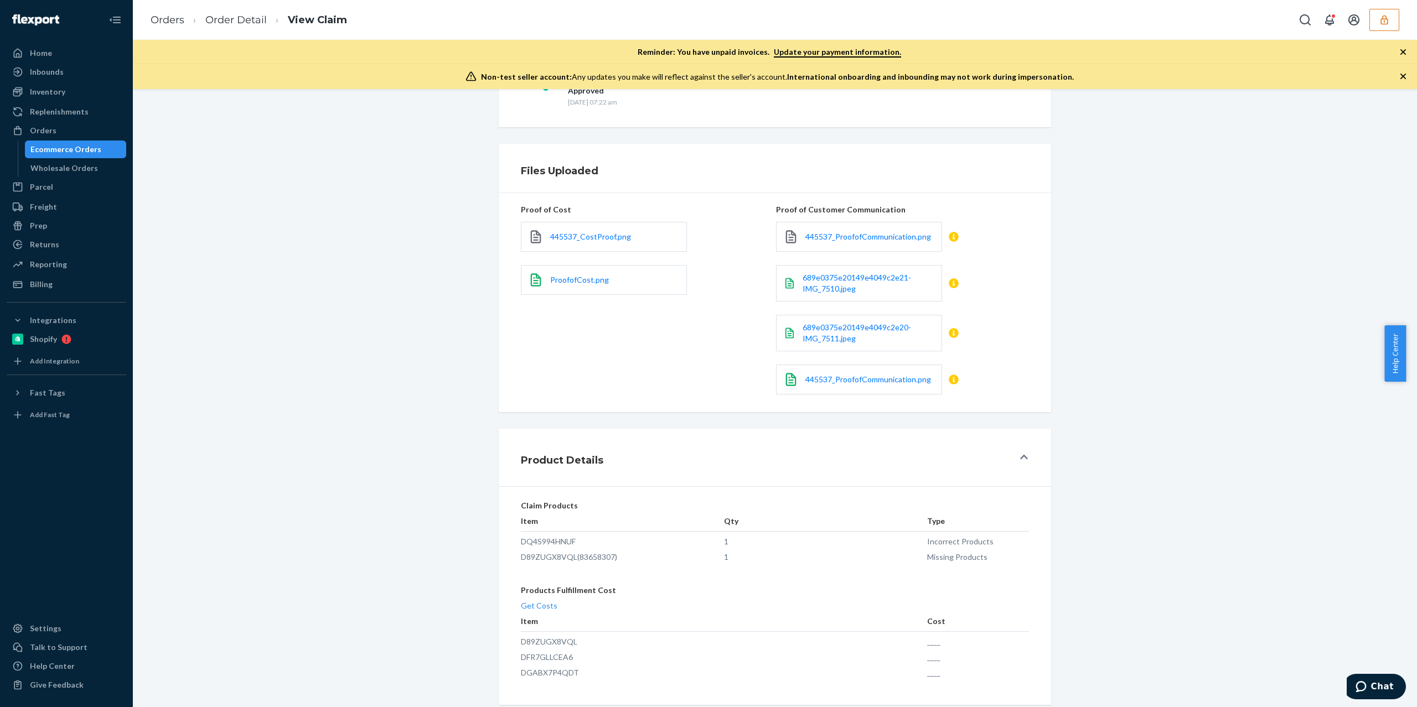
click at [552, 541] on td "DQ4S994HNUF" at bounding box center [622, 540] width 203 height 16
copy td "DQ4S994HNUF"
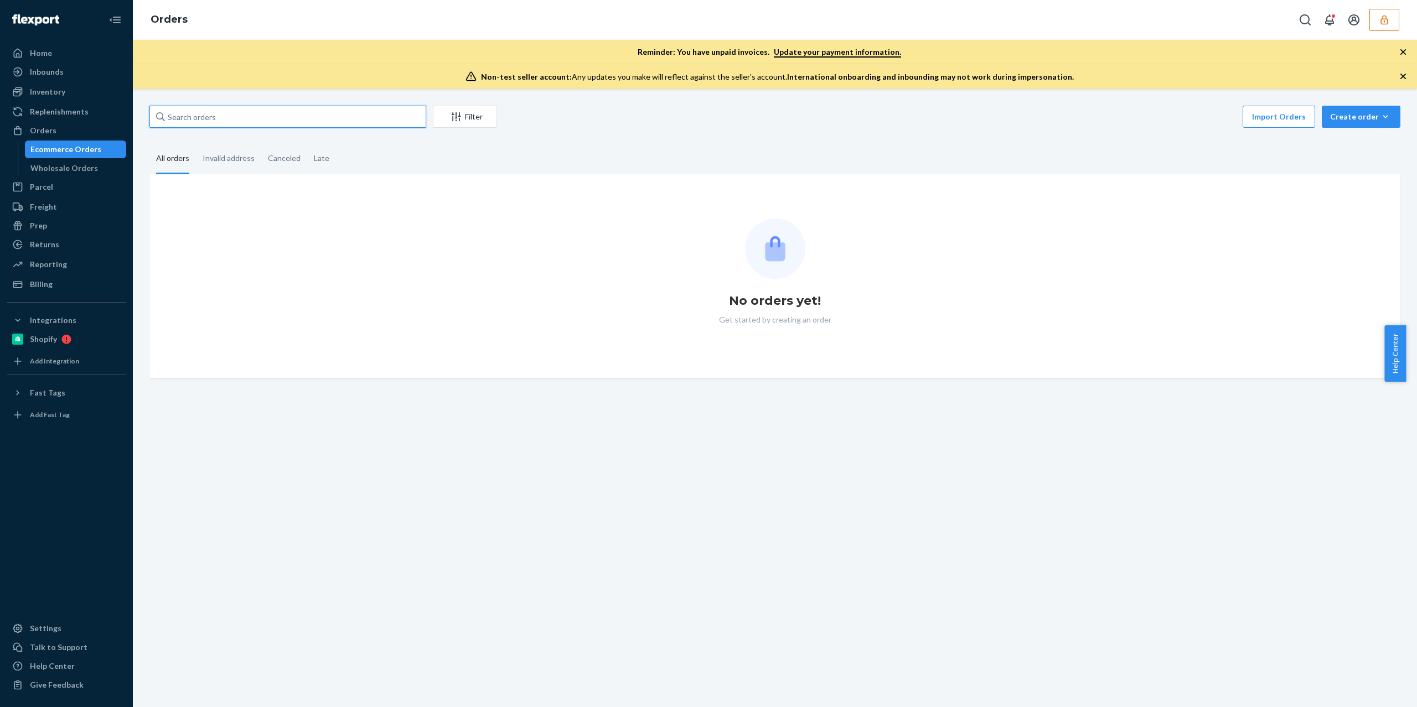
click at [271, 114] on input "text" at bounding box center [287, 117] width 277 height 22
paste input "133406471"
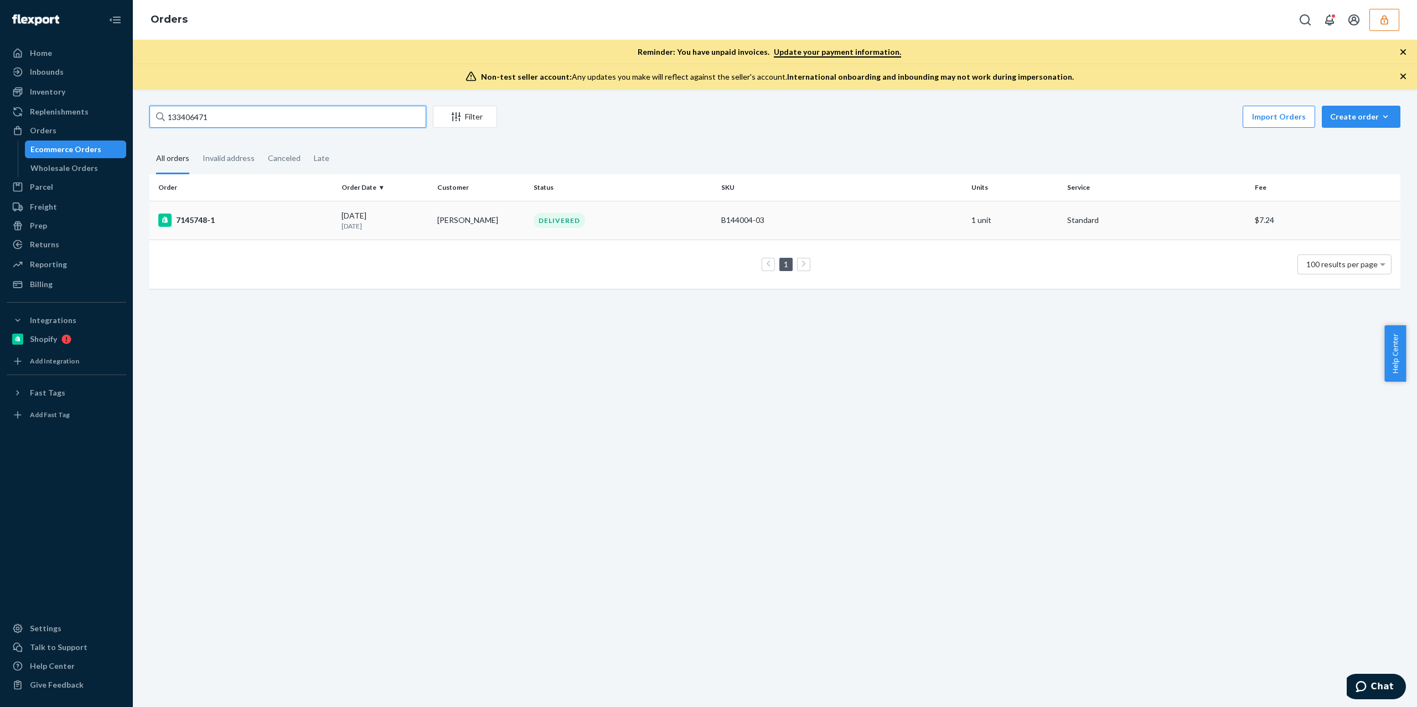
type input "133406471"
click at [256, 230] on td "7145748-1" at bounding box center [243, 220] width 188 height 39
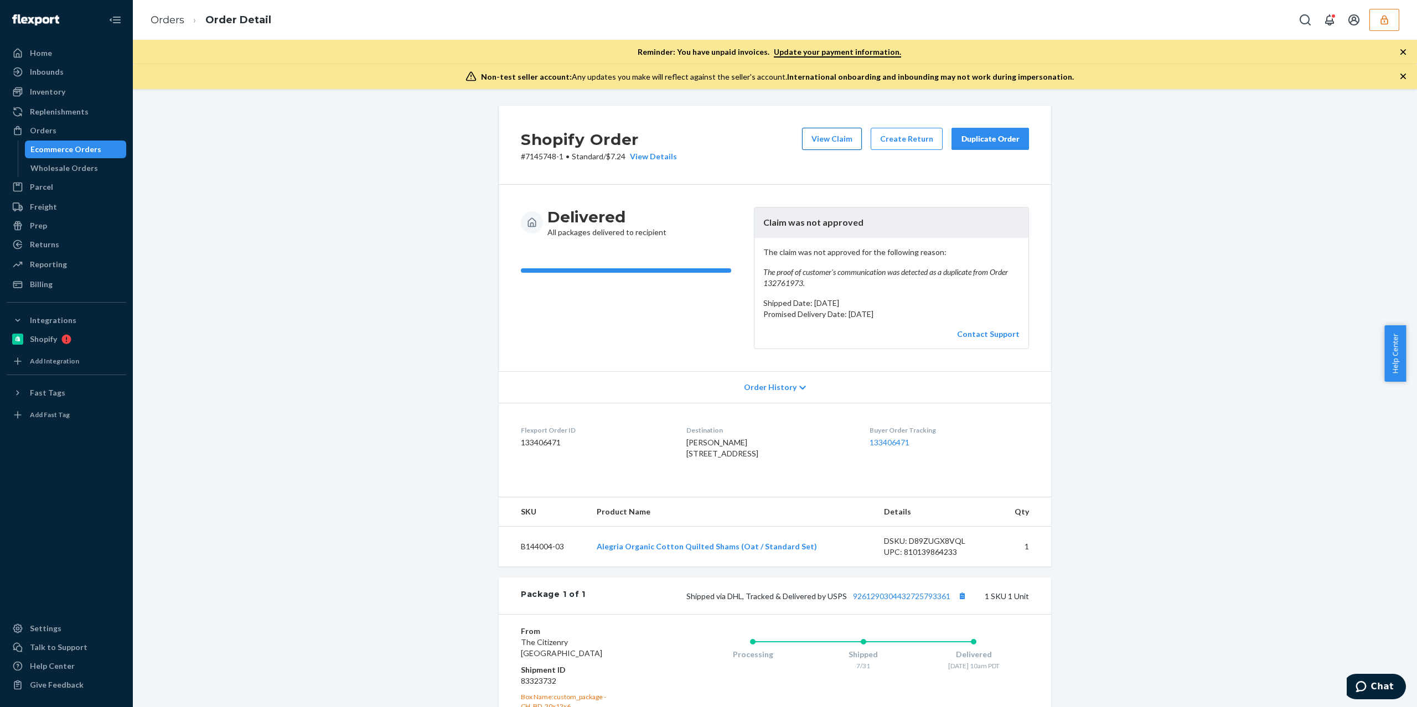
click at [815, 133] on button "View Claim" at bounding box center [832, 139] width 60 height 22
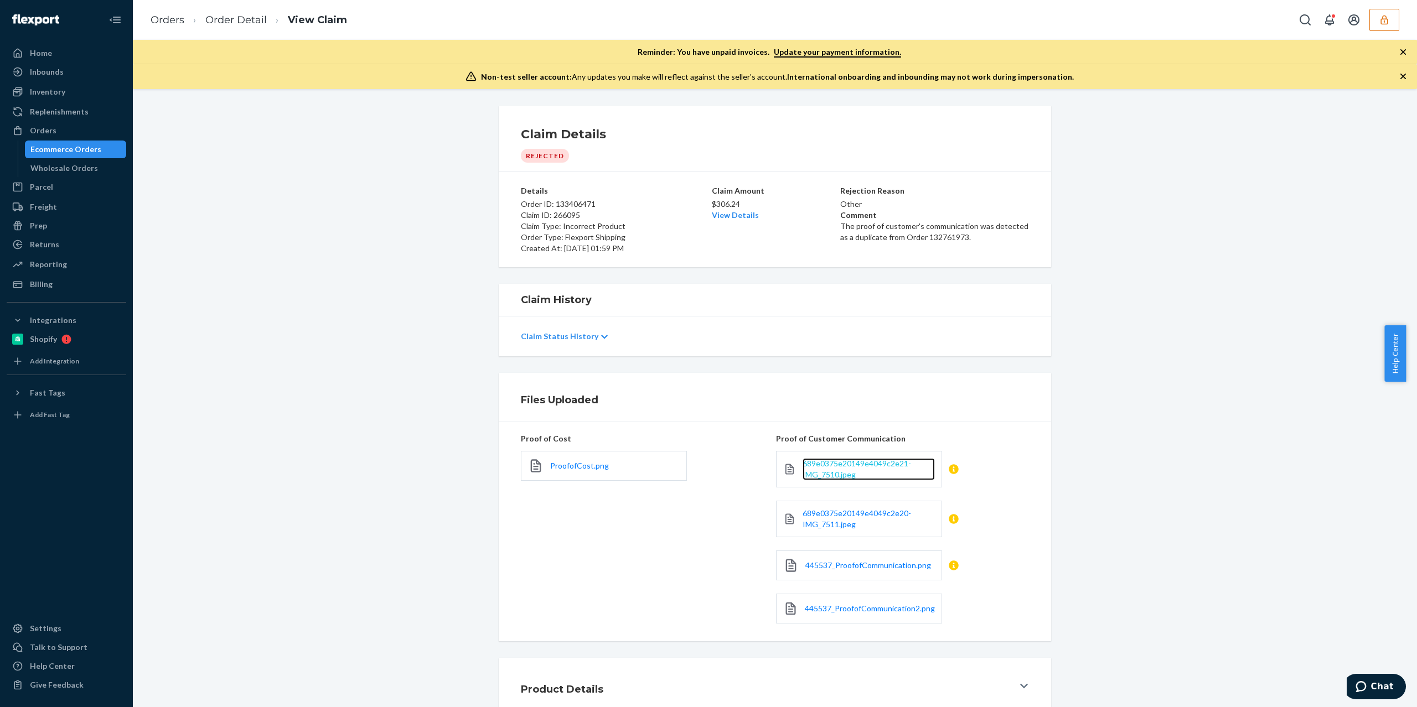
click at [815, 476] on span "689e0375e20149e4049c2e21-IMG_7510.jpeg" at bounding box center [856, 469] width 108 height 20
click at [863, 508] on div "689e0375e20149e4049c2e20-IMG_7511.jpeg" at bounding box center [859, 519] width 166 height 37
click at [850, 512] on span "689e0375e20149e4049c2e20-IMG_7511.jpeg" at bounding box center [856, 519] width 108 height 20
click at [874, 567] on span "445537_ProofofCommunication.png" at bounding box center [868, 565] width 126 height 9
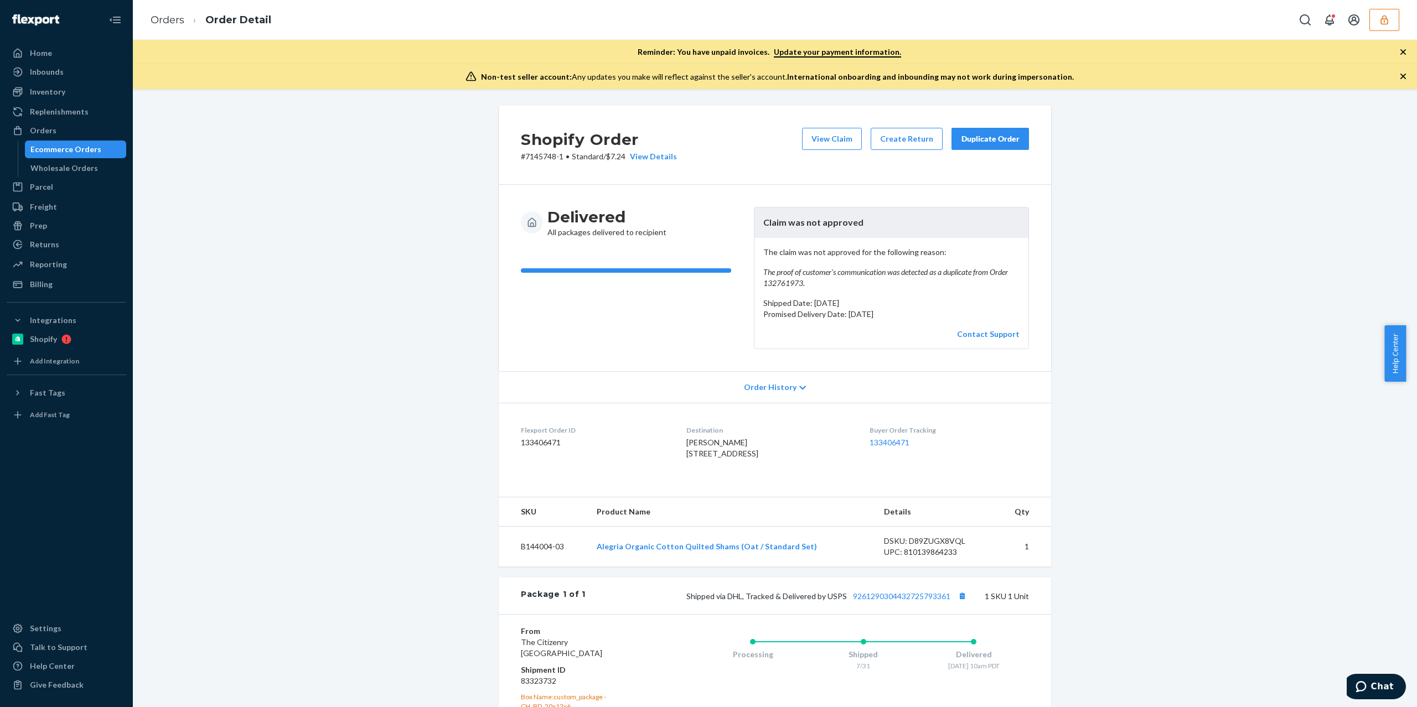
click at [813, 382] on div "Order History" at bounding box center [775, 387] width 552 height 32
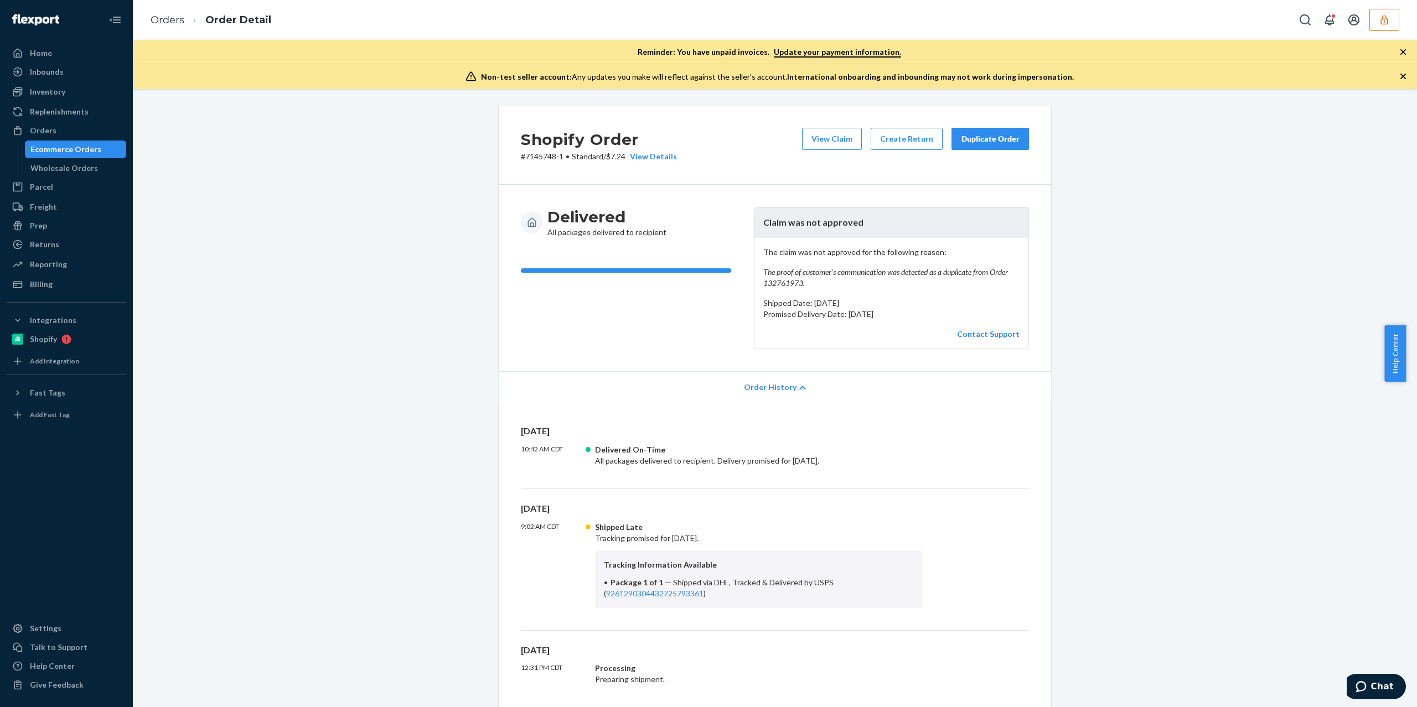
click at [811, 382] on div "Order History" at bounding box center [775, 387] width 552 height 32
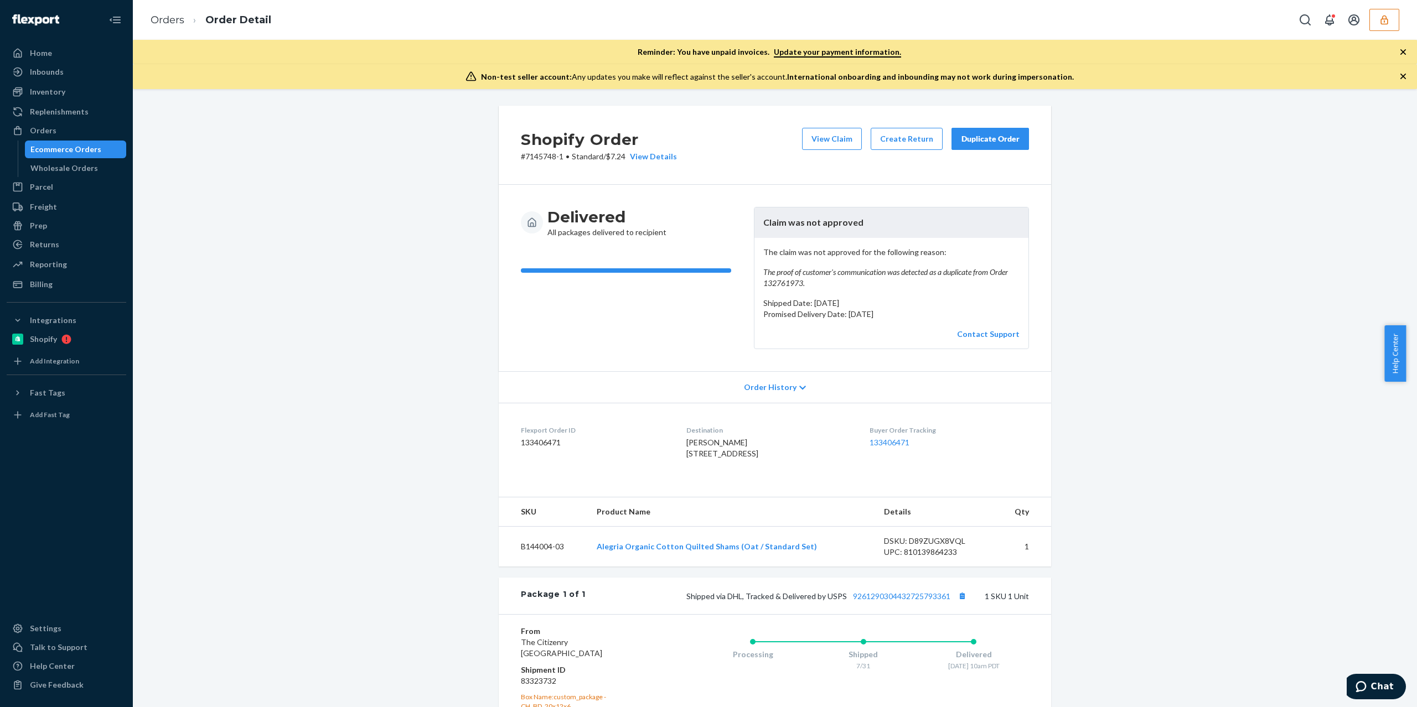
click at [540, 447] on dd "133406471" at bounding box center [595, 442] width 148 height 11
copy dd "133406471"
drag, startPoint x: 819, startPoint y: 286, endPoint x: 760, endPoint y: 272, distance: 60.7
click at [763, 272] on em "The proof of customer's communication was detected as a duplicate from Order 13…" at bounding box center [891, 278] width 256 height 22
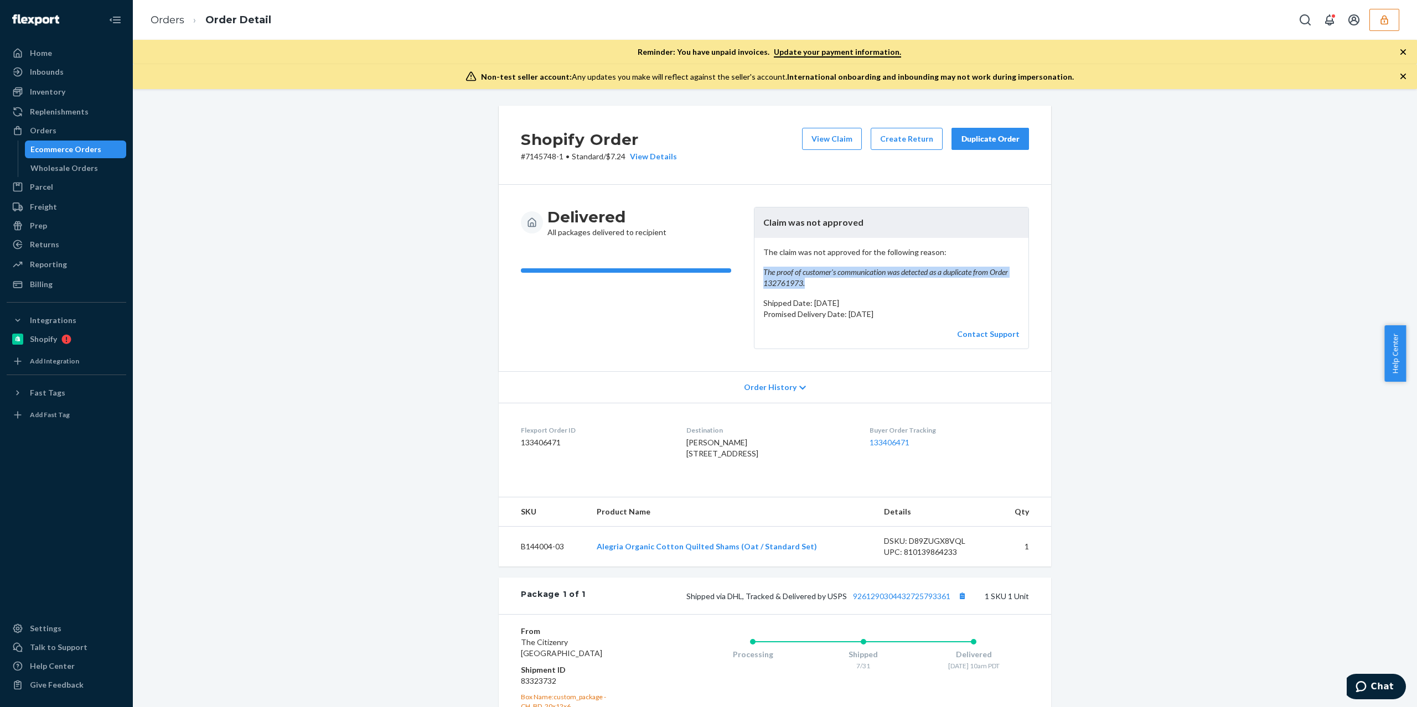
copy em "The proof of customer's communication was detected as a duplicate from Order 13…"
click at [531, 446] on dd "133406471" at bounding box center [595, 442] width 148 height 11
copy dd "133406471"
click at [539, 445] on dd "133406471" at bounding box center [595, 442] width 148 height 11
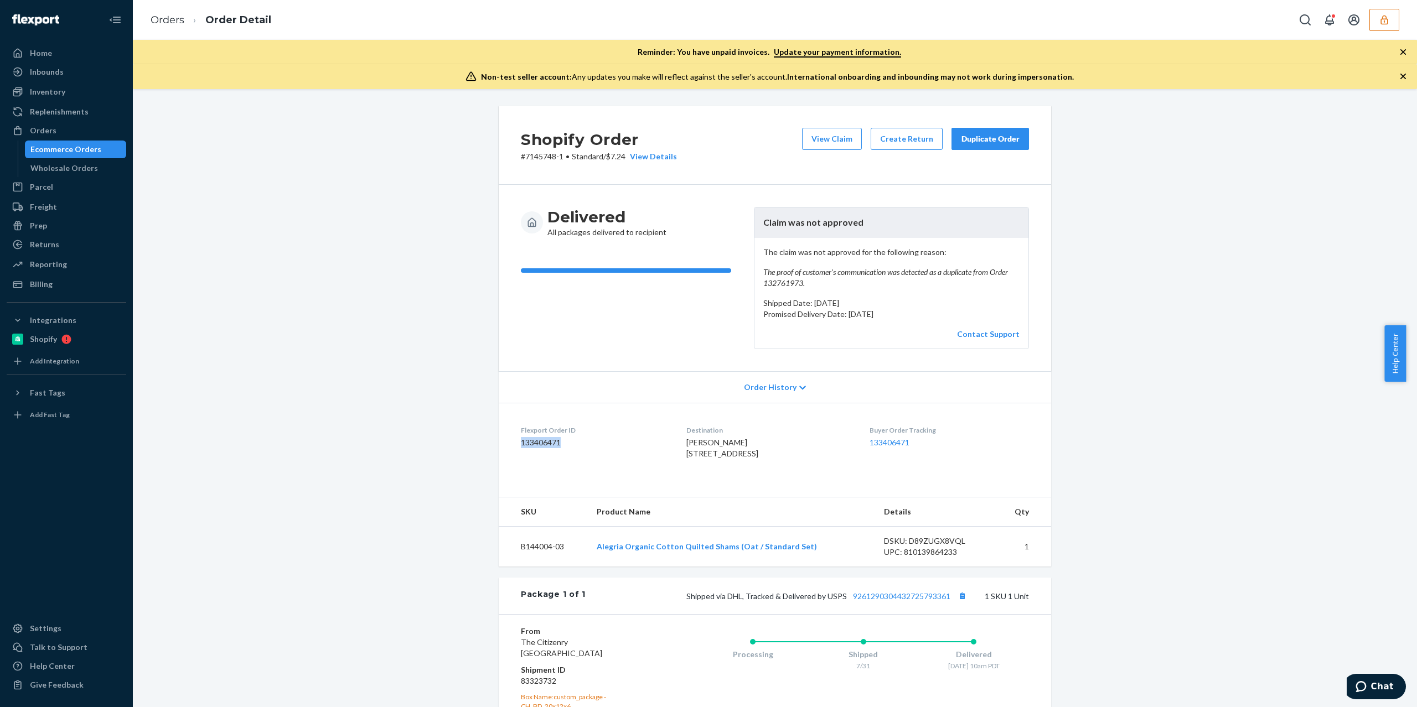
click at [539, 445] on dd "133406471" at bounding box center [595, 442] width 148 height 11
copy dd "133406471"
click at [329, 624] on div "Shopify Order # 7145748-1 • Standard / $7.24 View Details View Claim Create Ret…" at bounding box center [774, 481] width 1267 height 750
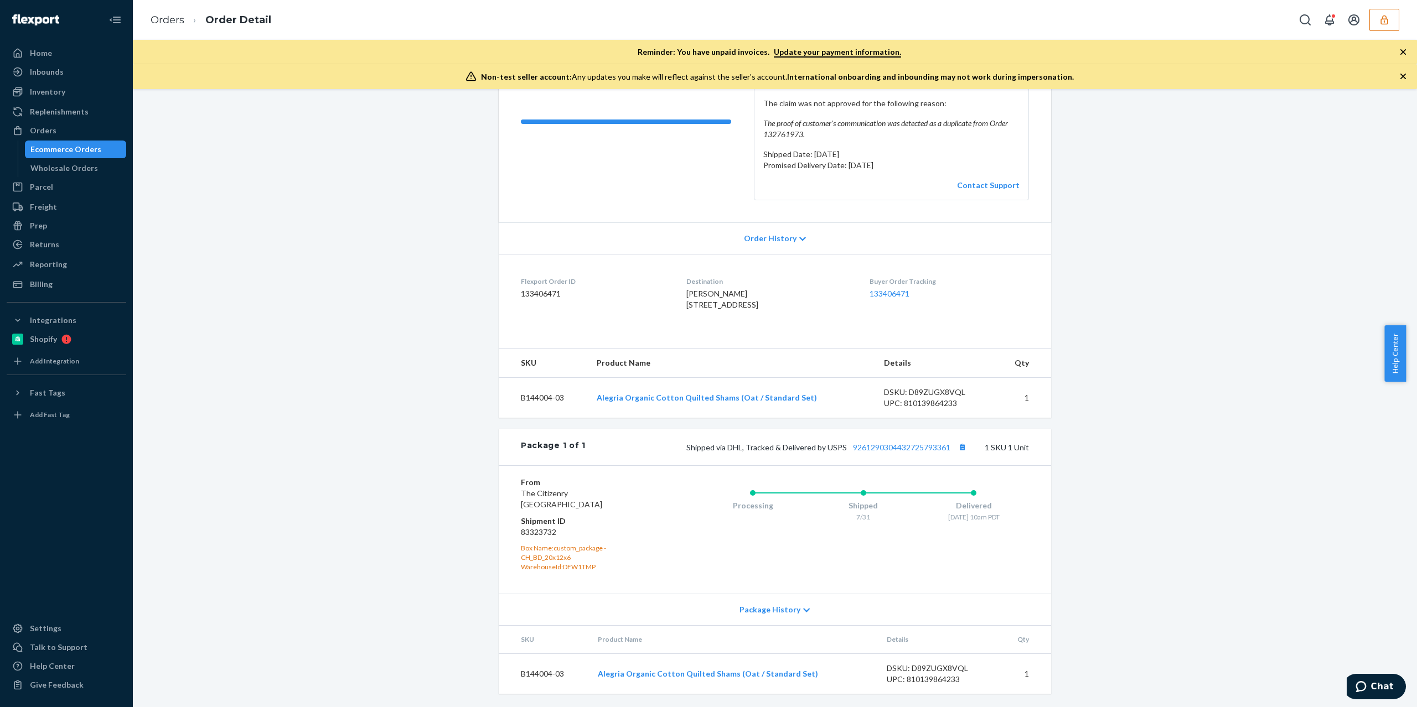
click at [944, 390] on div "DSKU: D89ZUGX8VQL" at bounding box center [936, 392] width 104 height 11
copy div "D89ZUGX8VQL"
click at [1143, 211] on div "Shopify Order # 7145748-1 • Standard / $7.24 View Details View Claim Create Ret…" at bounding box center [774, 332] width 1267 height 750
